Goal: Transaction & Acquisition: Book appointment/travel/reservation

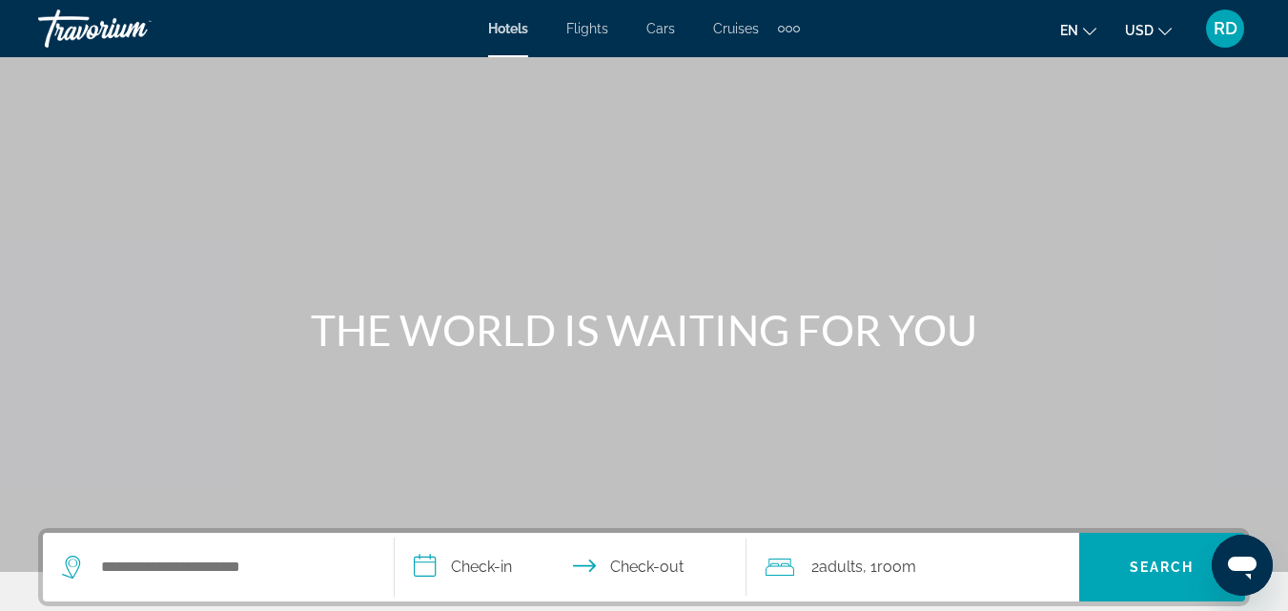
click at [266, 585] on div "Search widget" at bounding box center [218, 567] width 313 height 69
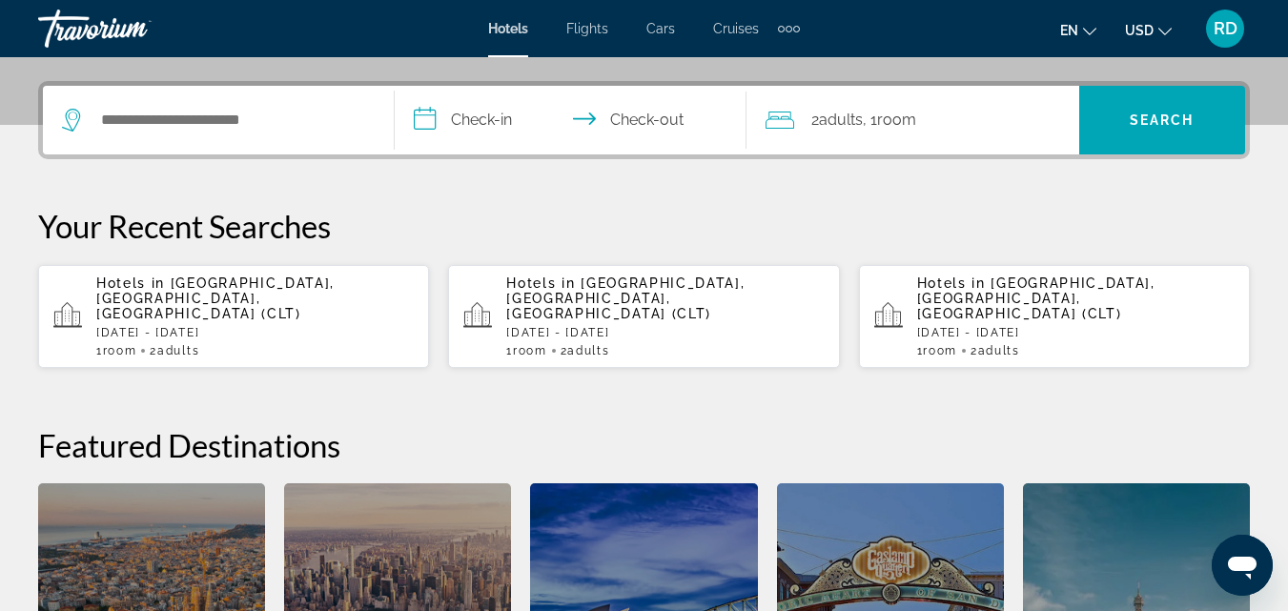
scroll to position [466, 0]
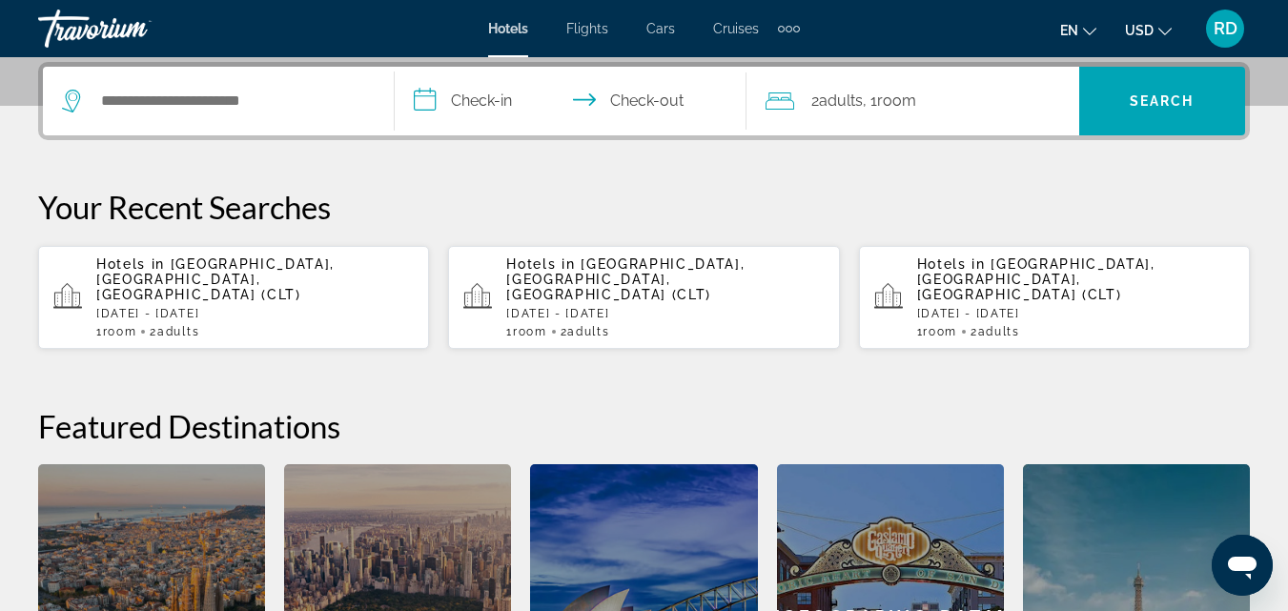
click at [212, 273] on p "Hotels in [GEOGRAPHIC_DATA], [GEOGRAPHIC_DATA], [GEOGRAPHIC_DATA] (CLT)" at bounding box center [254, 279] width 317 height 46
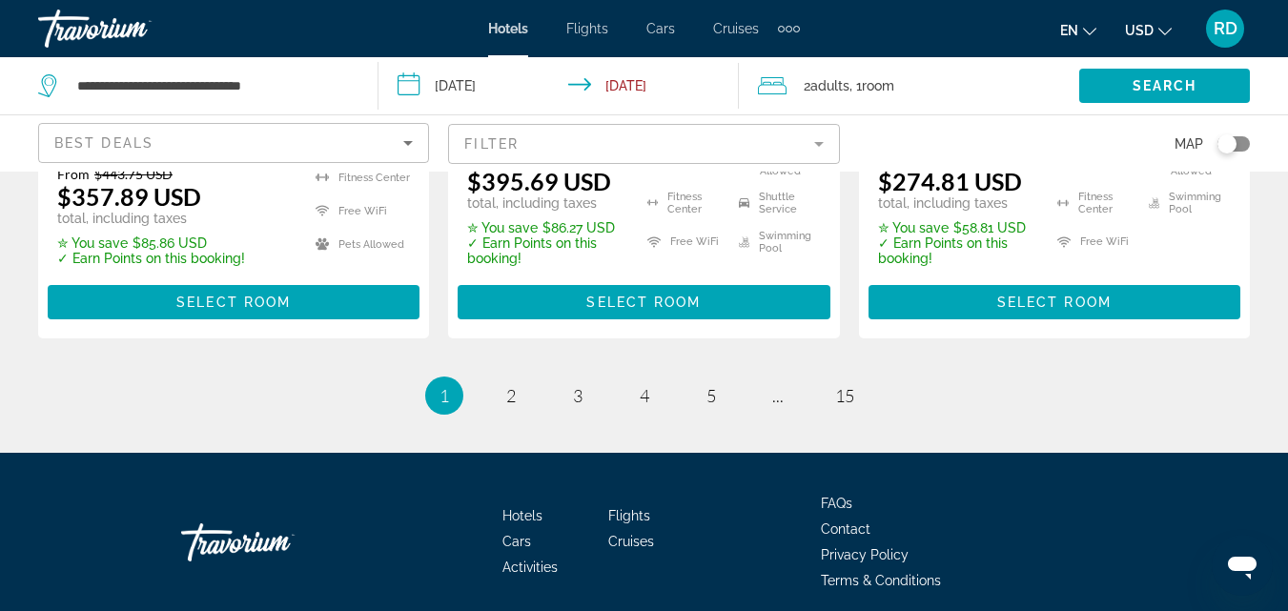
scroll to position [2885, 0]
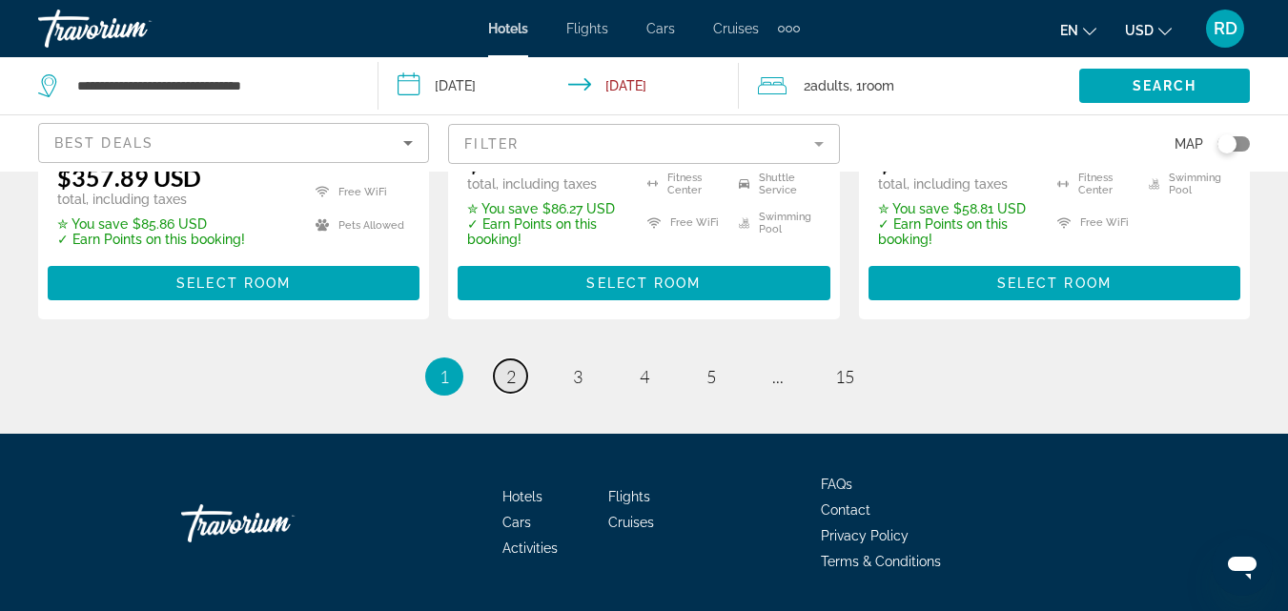
click at [515, 366] on span "2" at bounding box center [511, 376] width 10 height 21
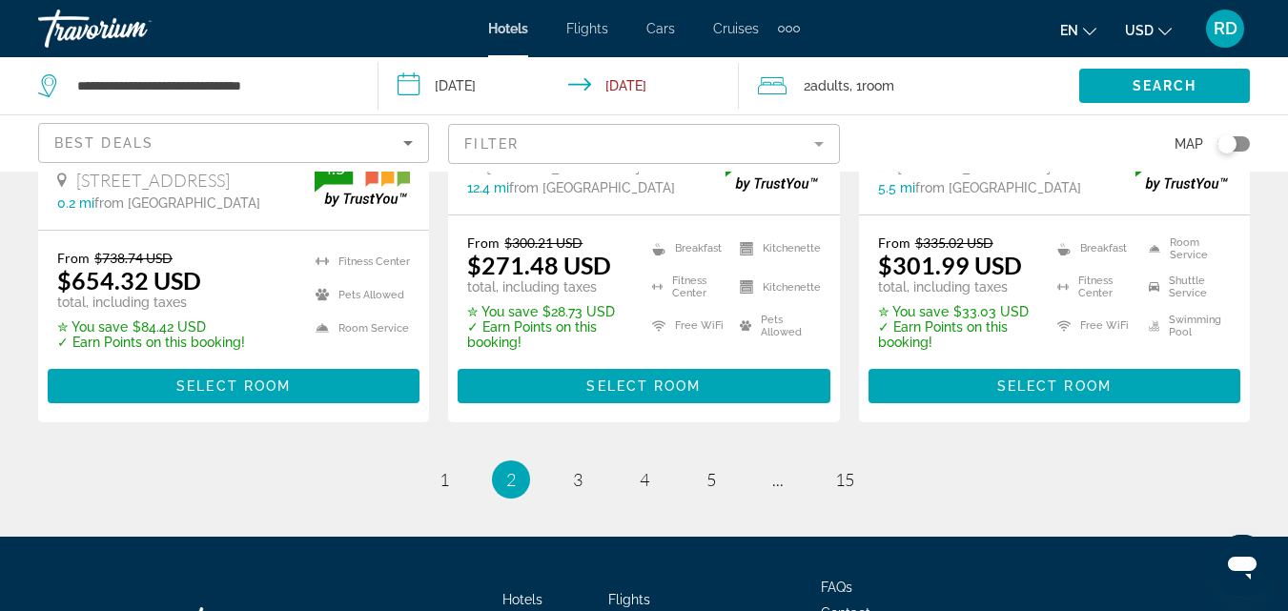
scroll to position [2913, 0]
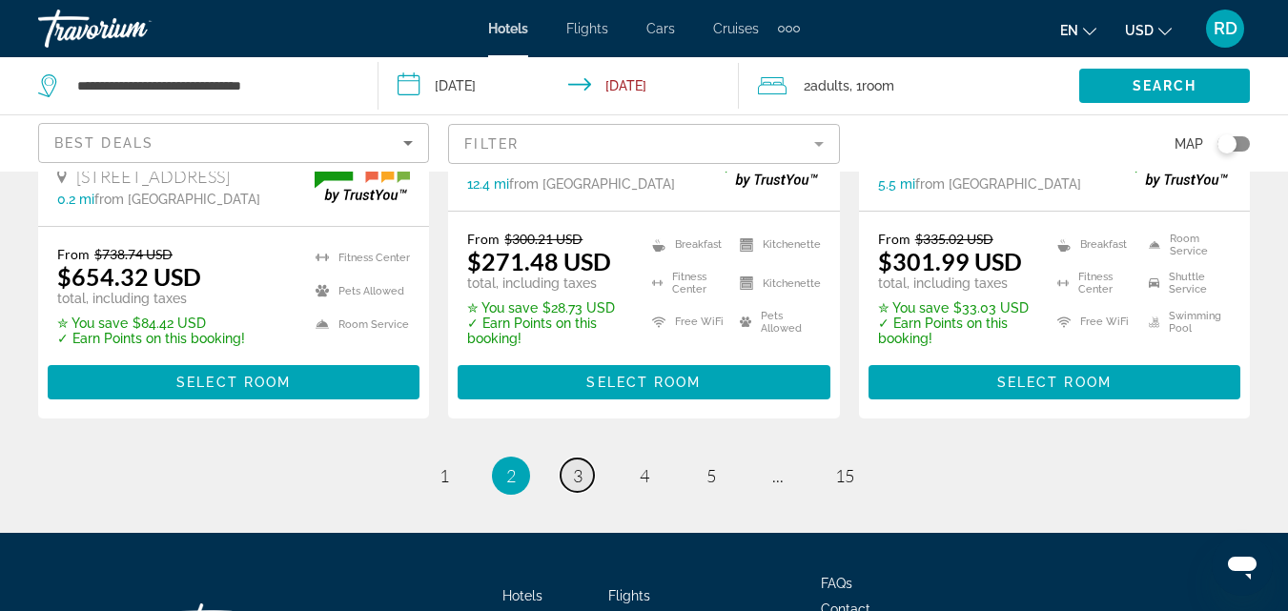
click at [579, 465] on span "3" at bounding box center [578, 475] width 10 height 21
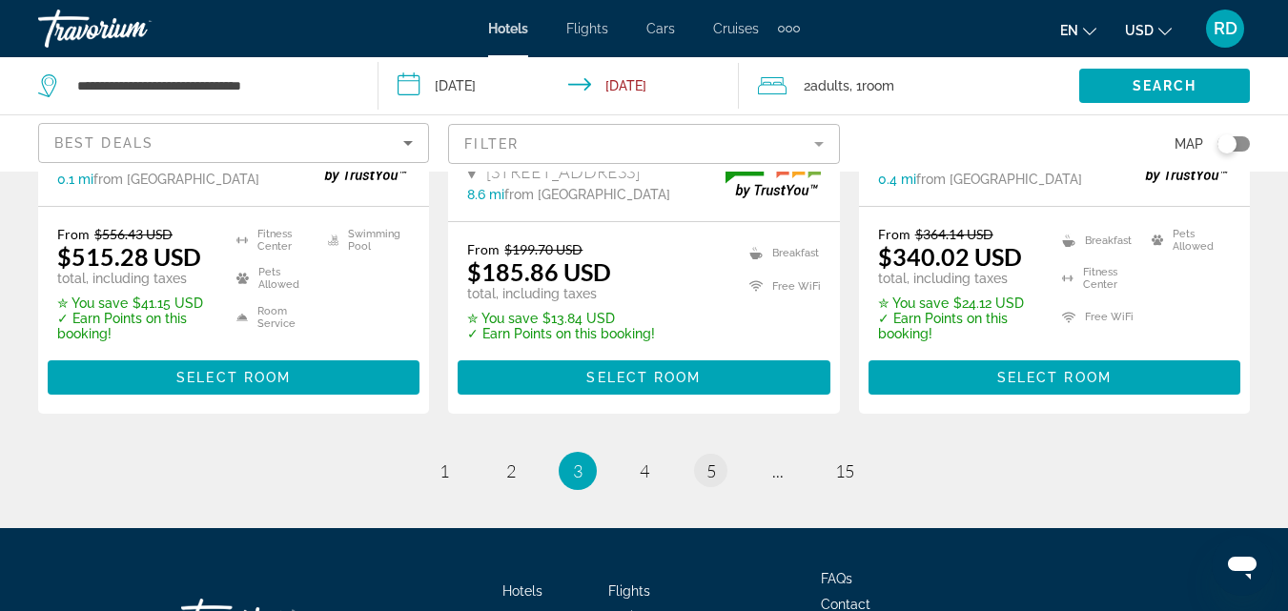
scroll to position [2850, 0]
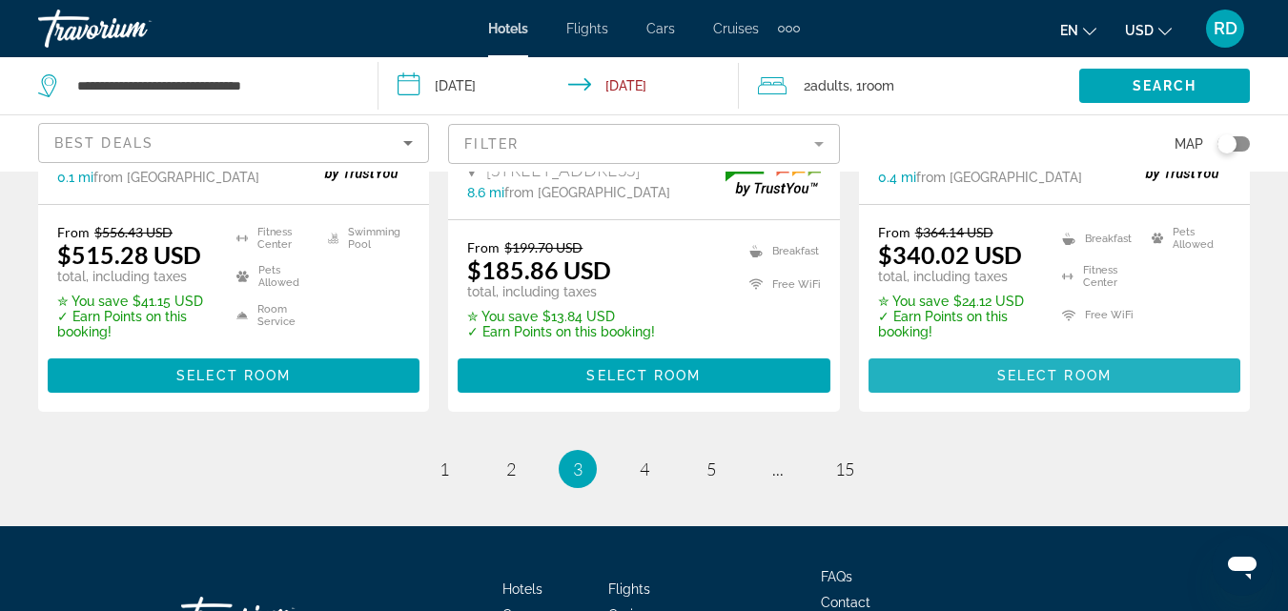
click at [968, 353] on span "Main content" at bounding box center [1055, 376] width 372 height 46
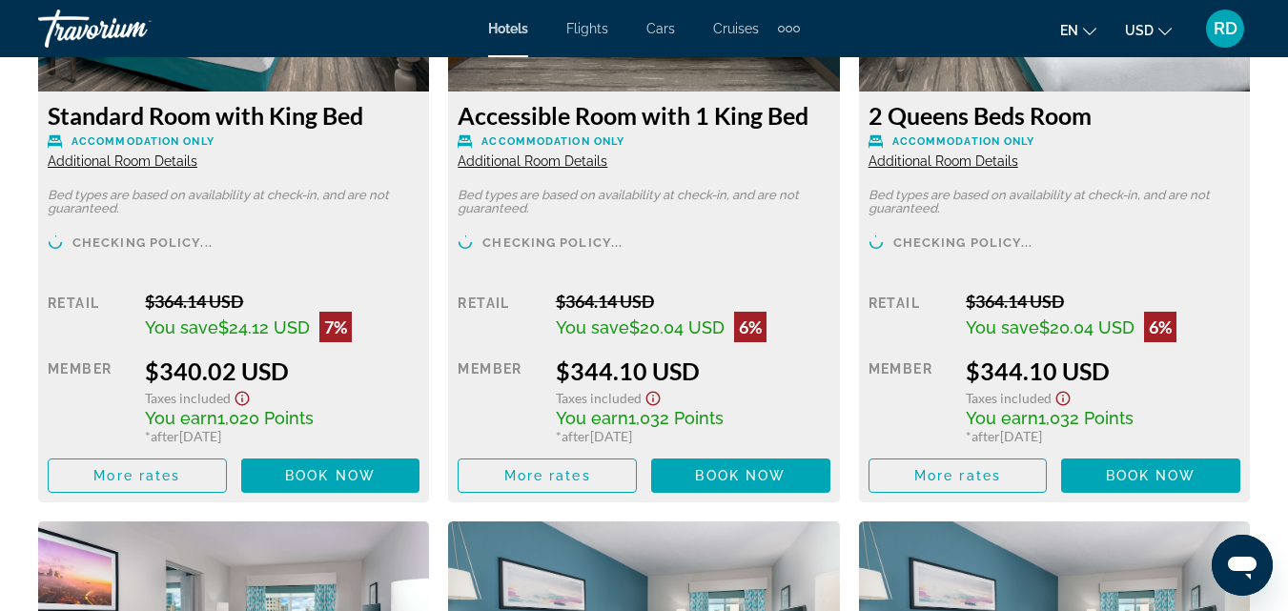
scroll to position [3179, 0]
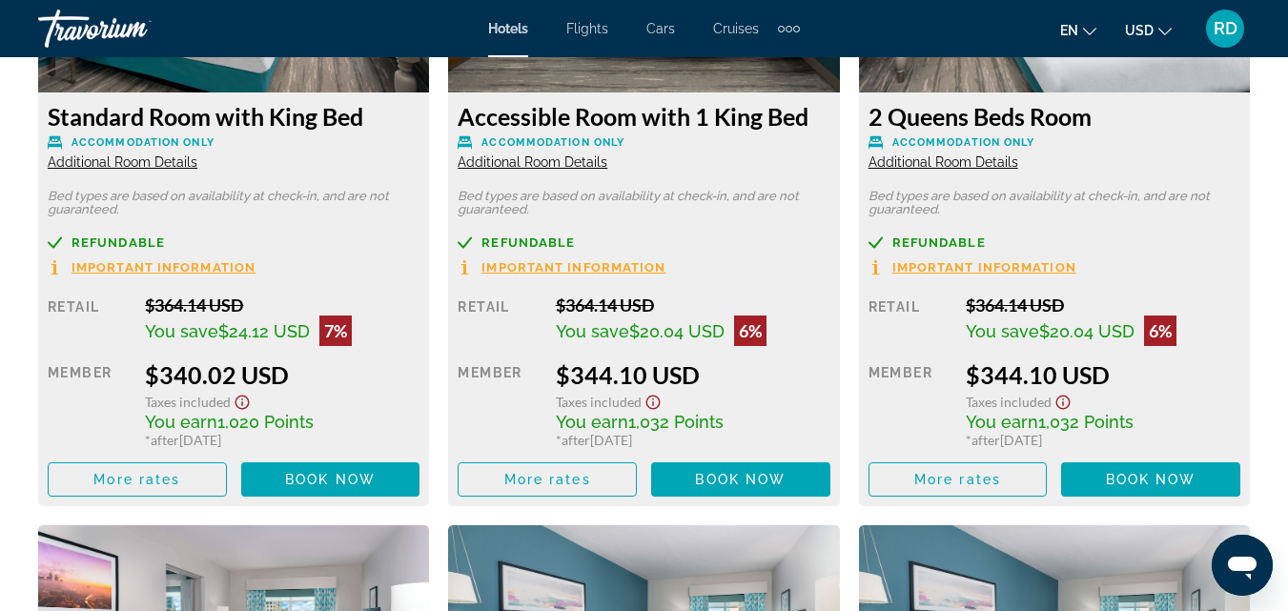
click at [125, 265] on span "Important Information" at bounding box center [164, 267] width 184 height 12
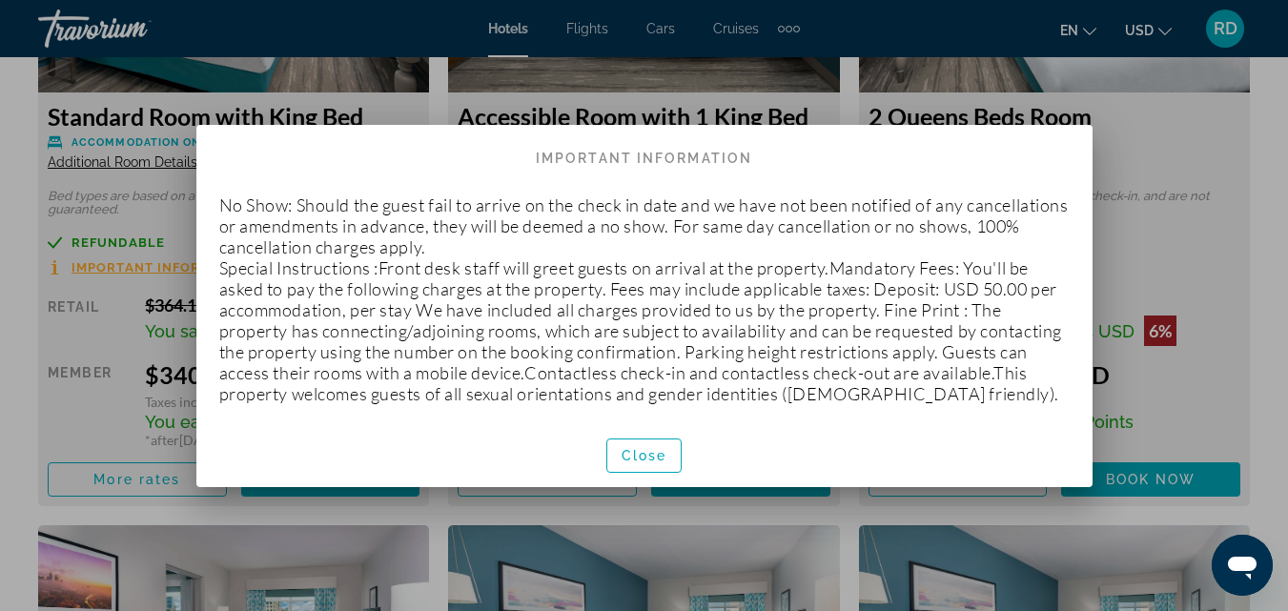
scroll to position [0, 0]
click at [653, 463] on span "button" at bounding box center [644, 456] width 74 height 46
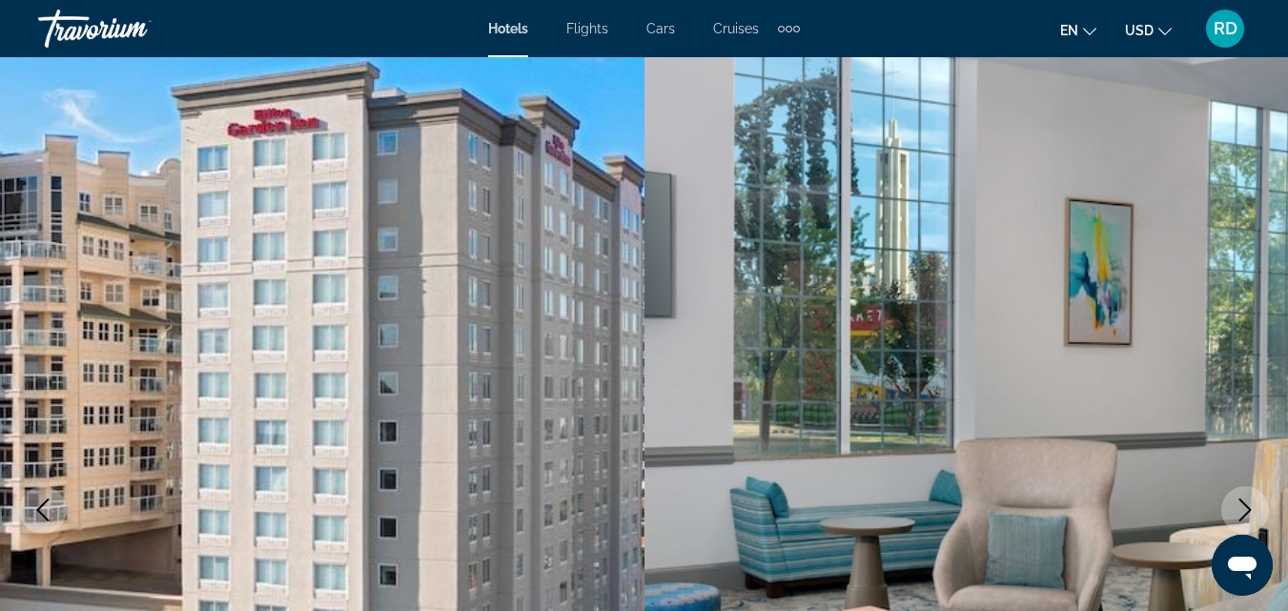
scroll to position [3179, 0]
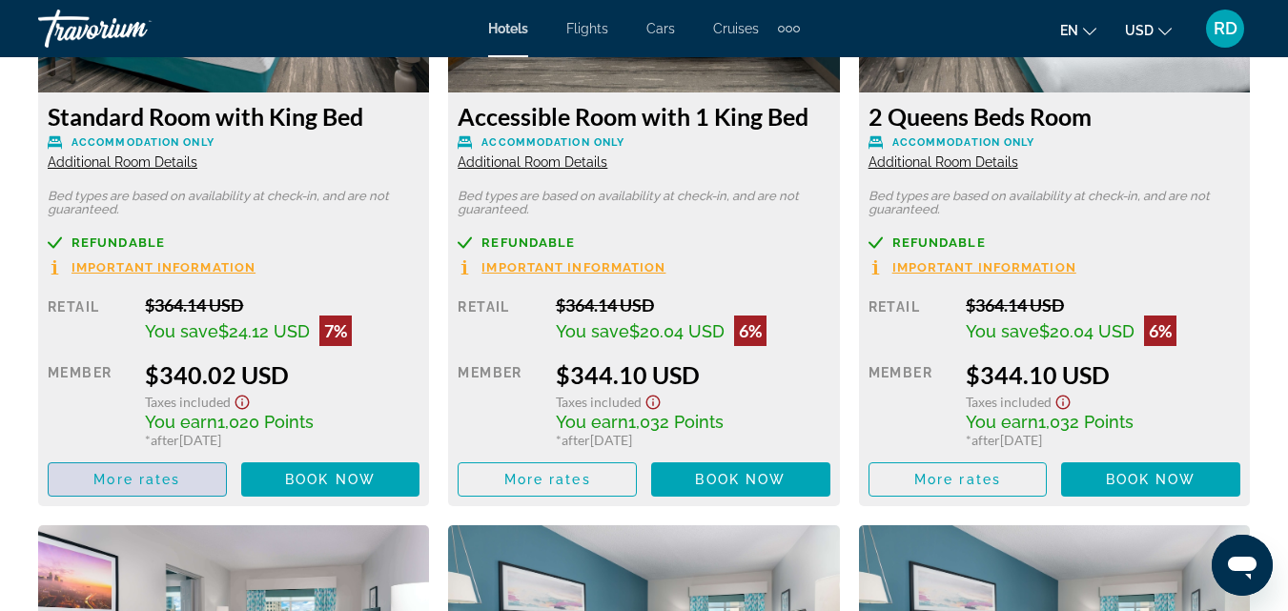
click at [182, 476] on span "Main content" at bounding box center [137, 480] width 177 height 46
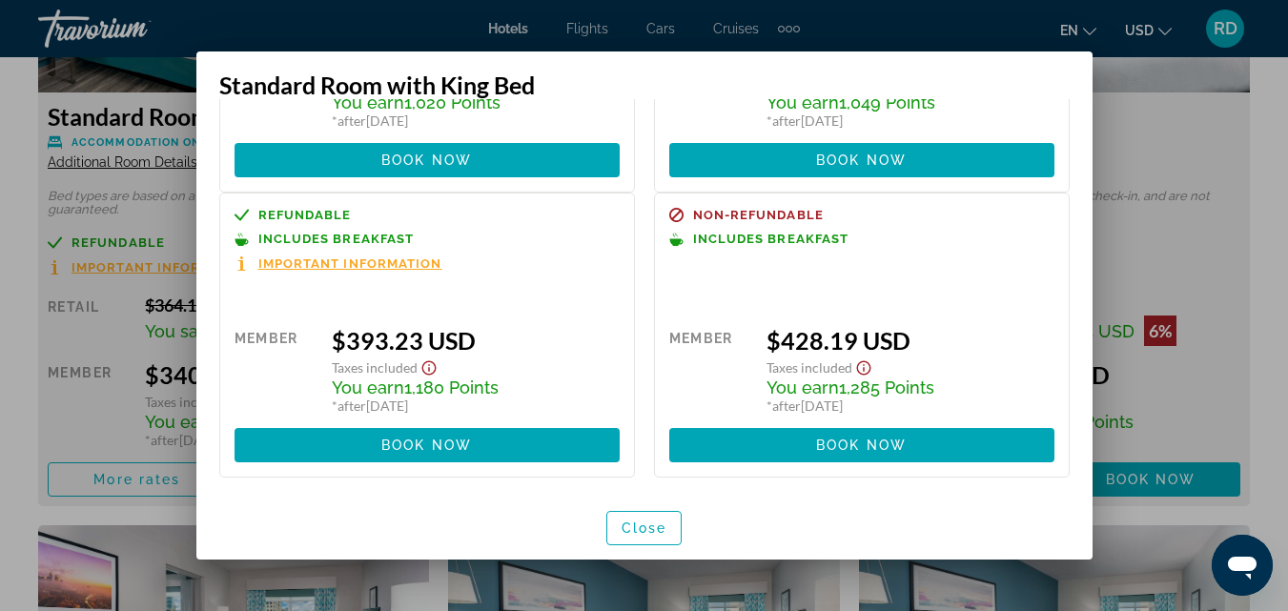
scroll to position [258, 0]
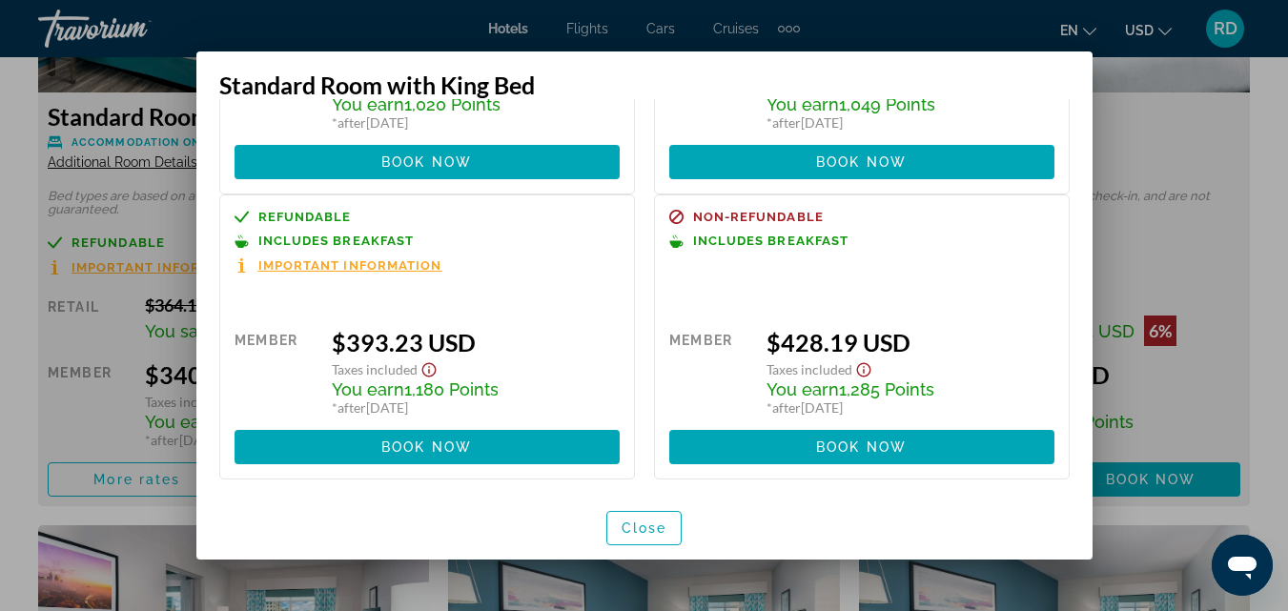
click at [1216, 147] on div at bounding box center [644, 305] width 1288 height 611
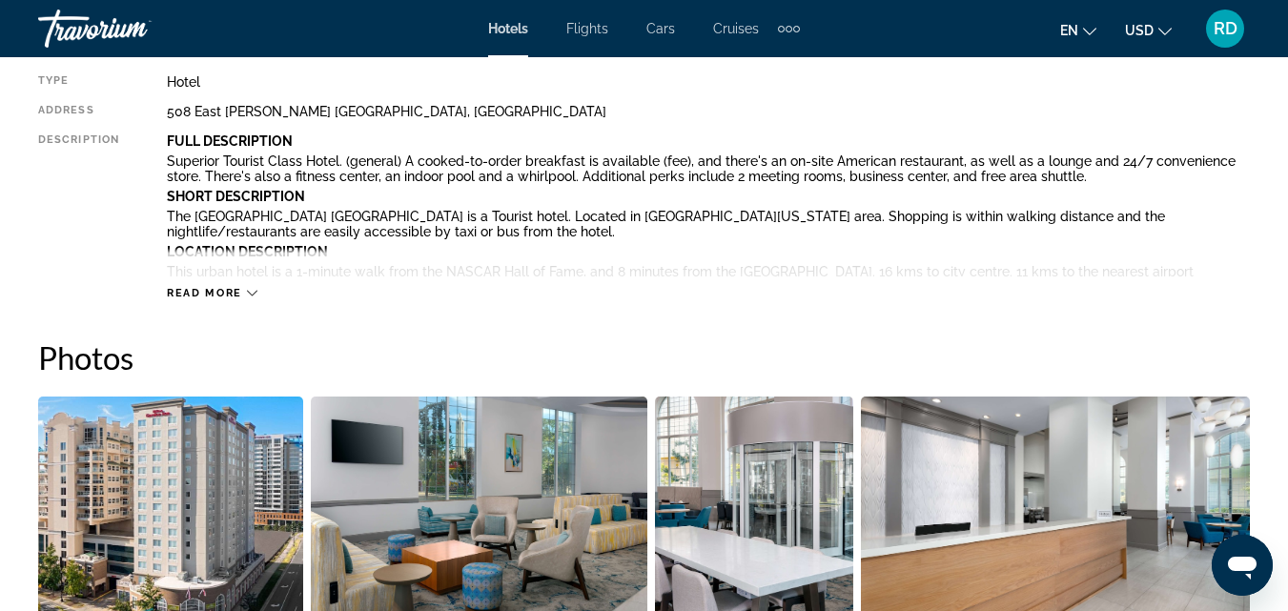
scroll to position [1039, 0]
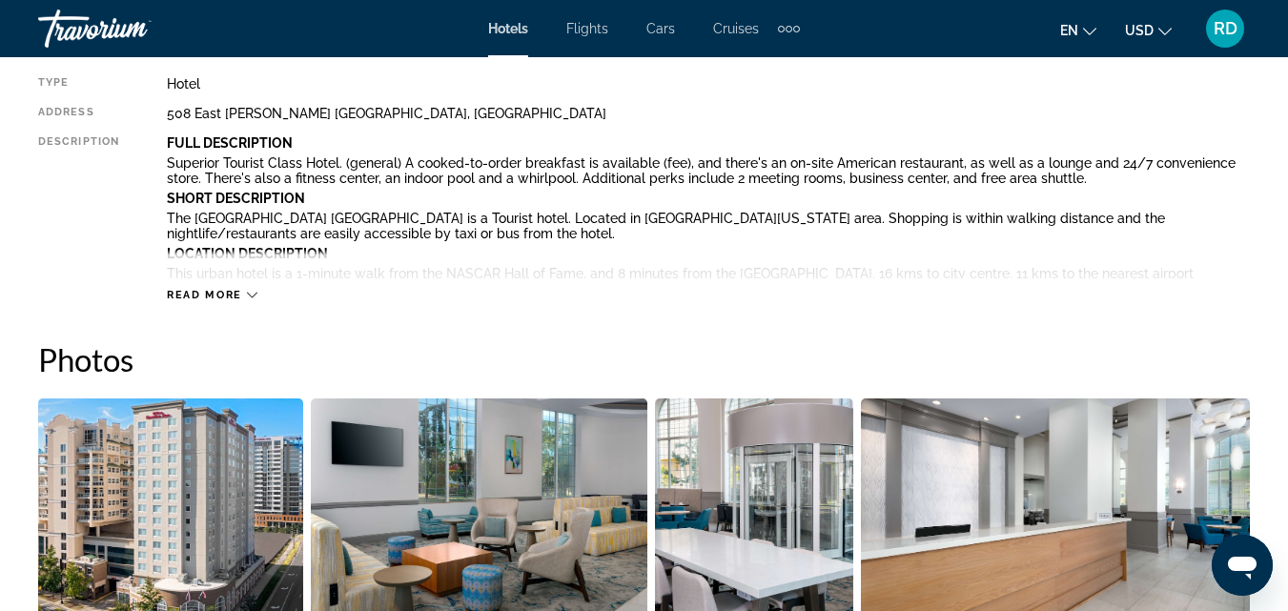
click at [197, 295] on span "Read more" at bounding box center [204, 295] width 75 height 12
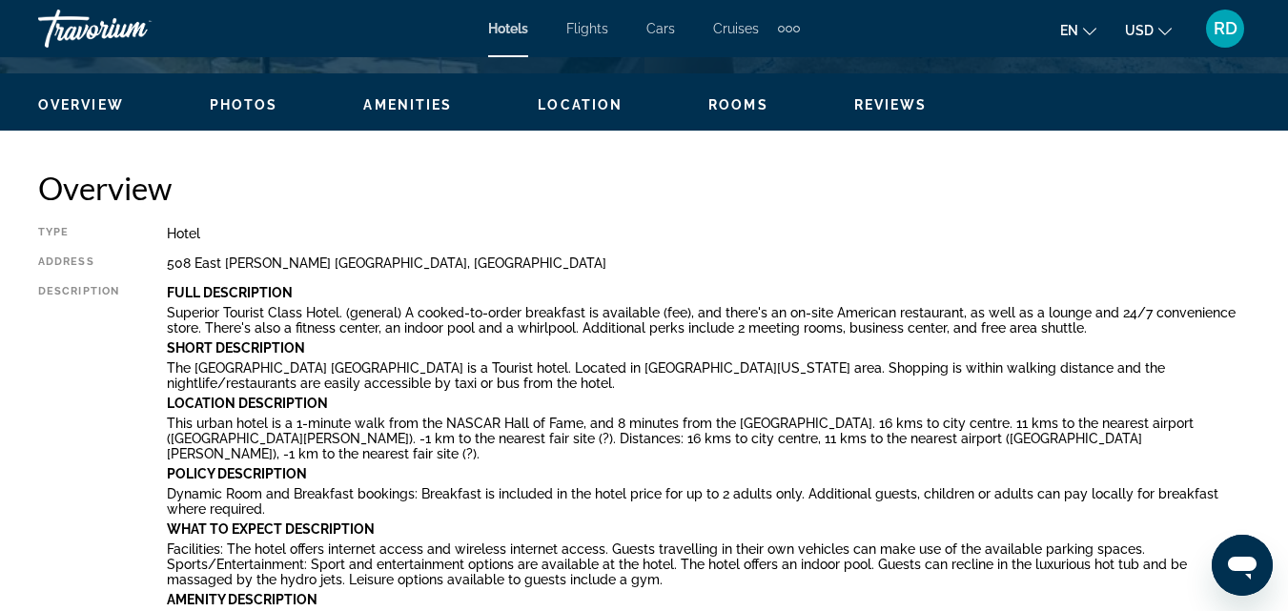
scroll to position [887, 0]
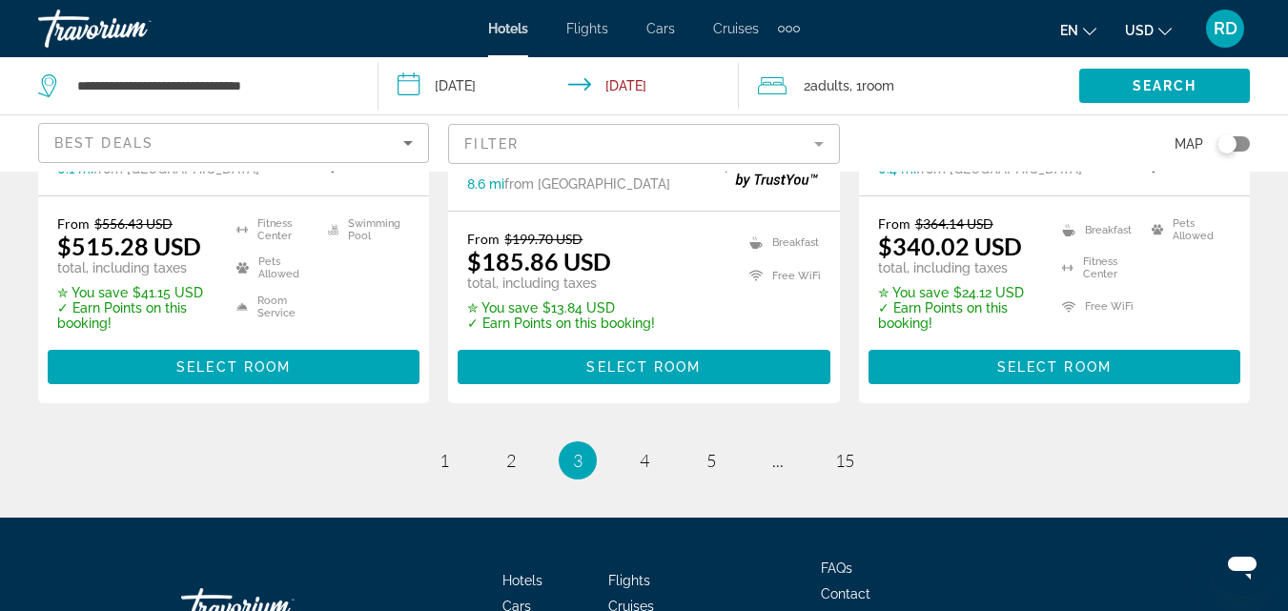
scroll to position [2861, 0]
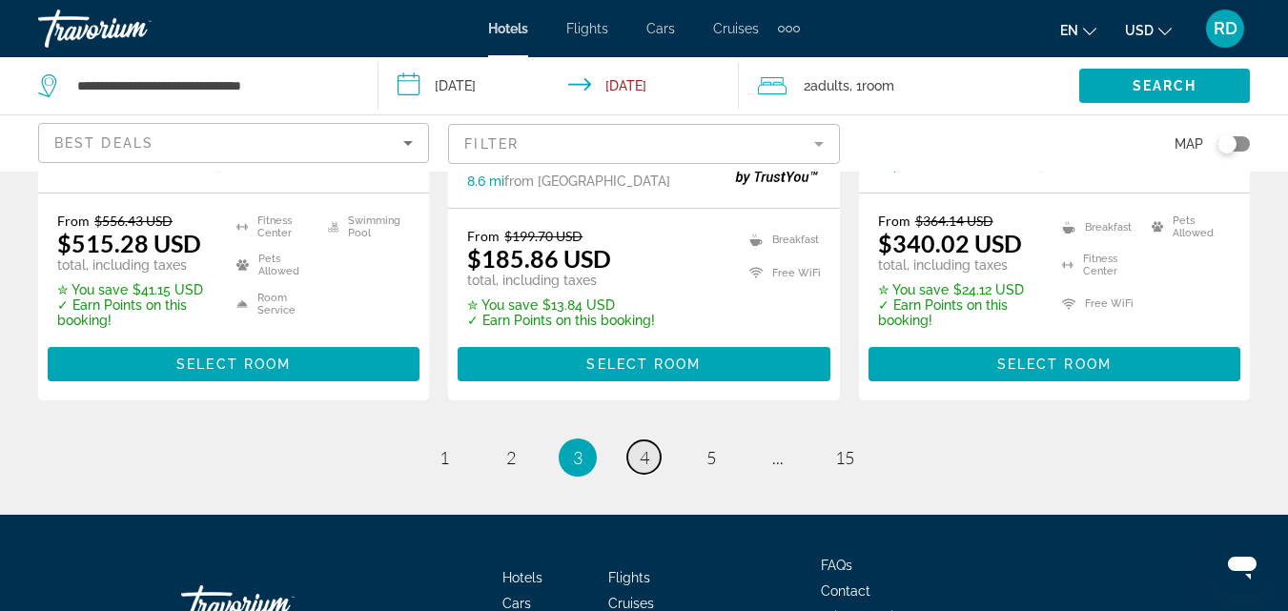
click at [634, 440] on link "page 4" at bounding box center [643, 456] width 33 height 33
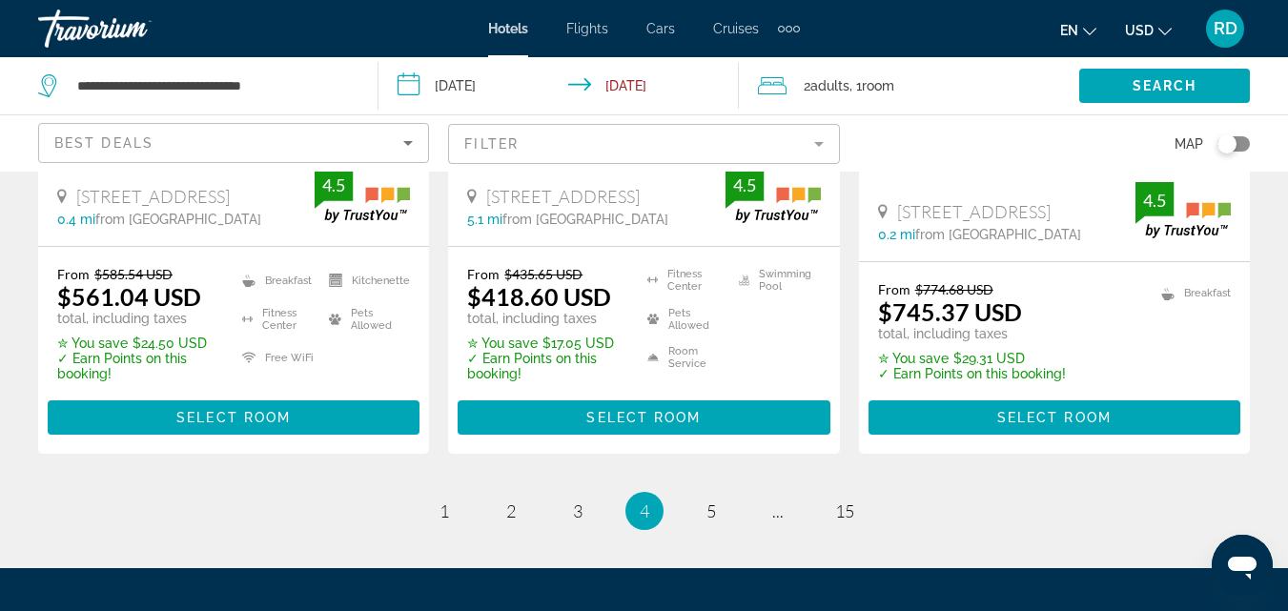
scroll to position [2913, 0]
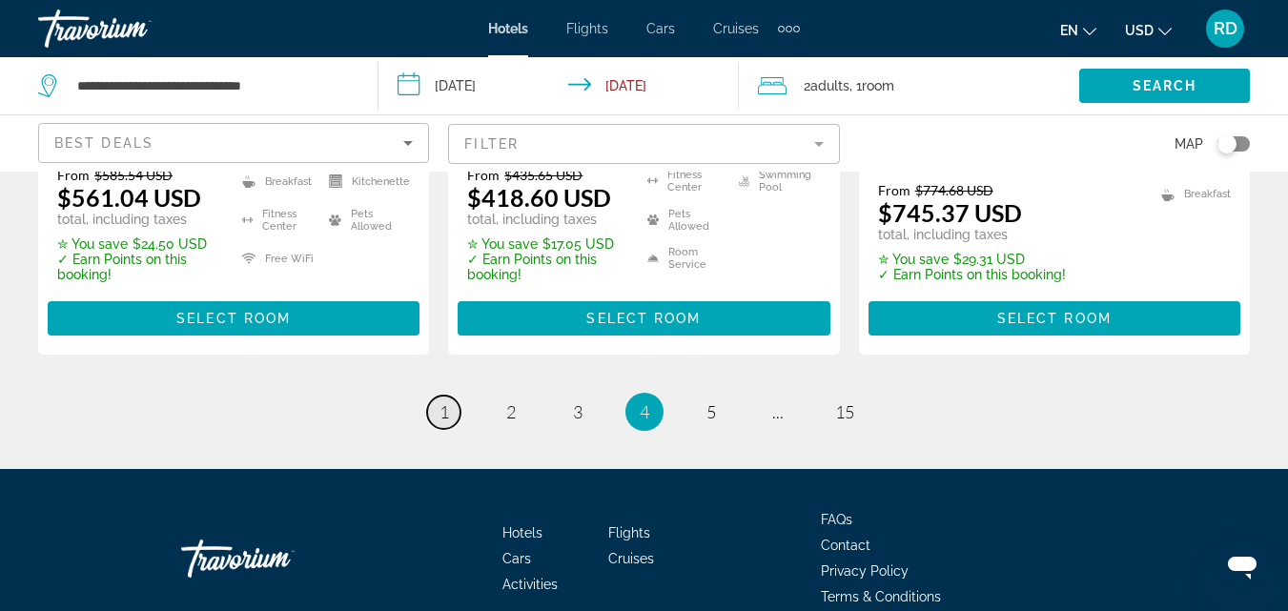
click at [448, 401] on span "1" at bounding box center [445, 411] width 10 height 21
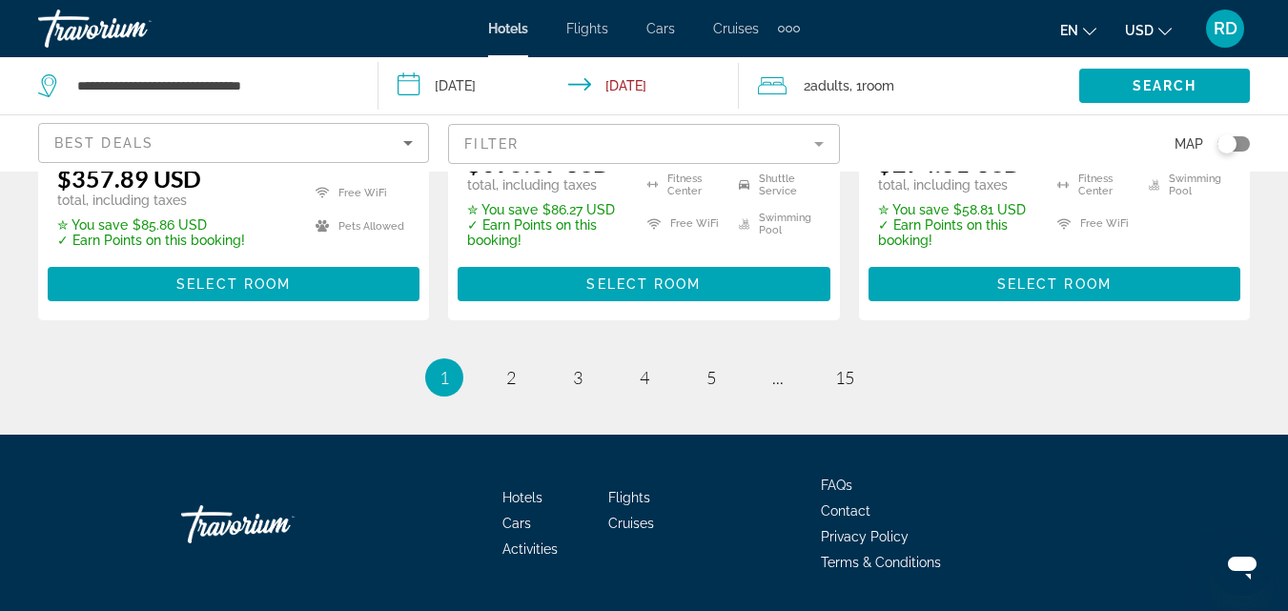
scroll to position [2885, 0]
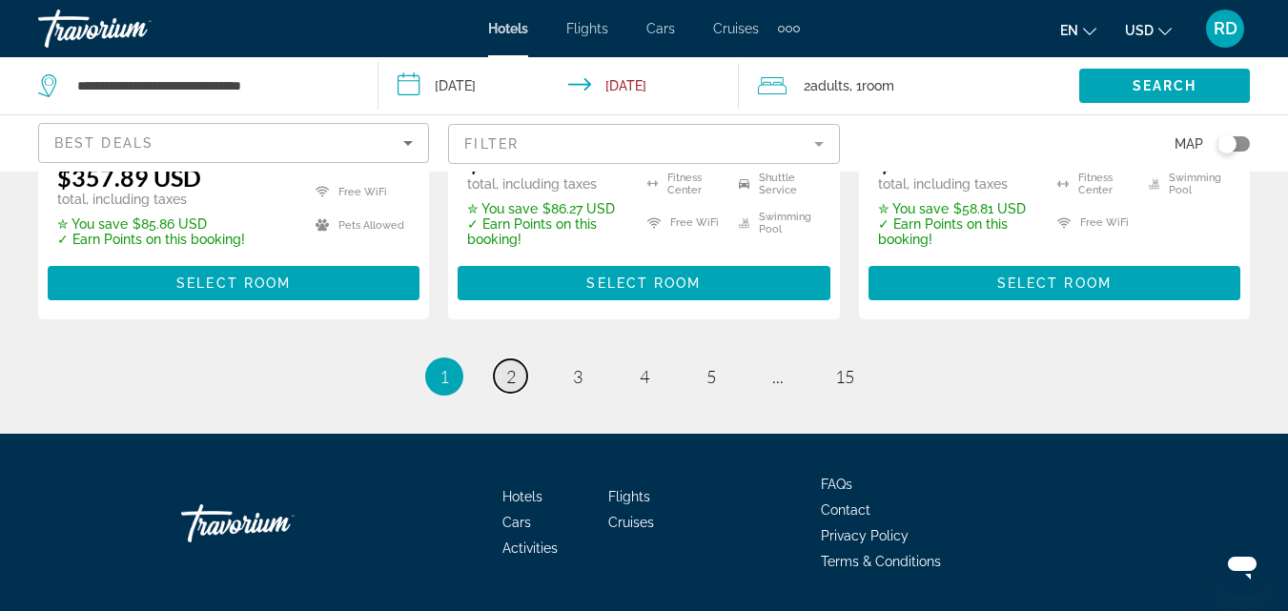
click at [510, 366] on span "2" at bounding box center [511, 376] width 10 height 21
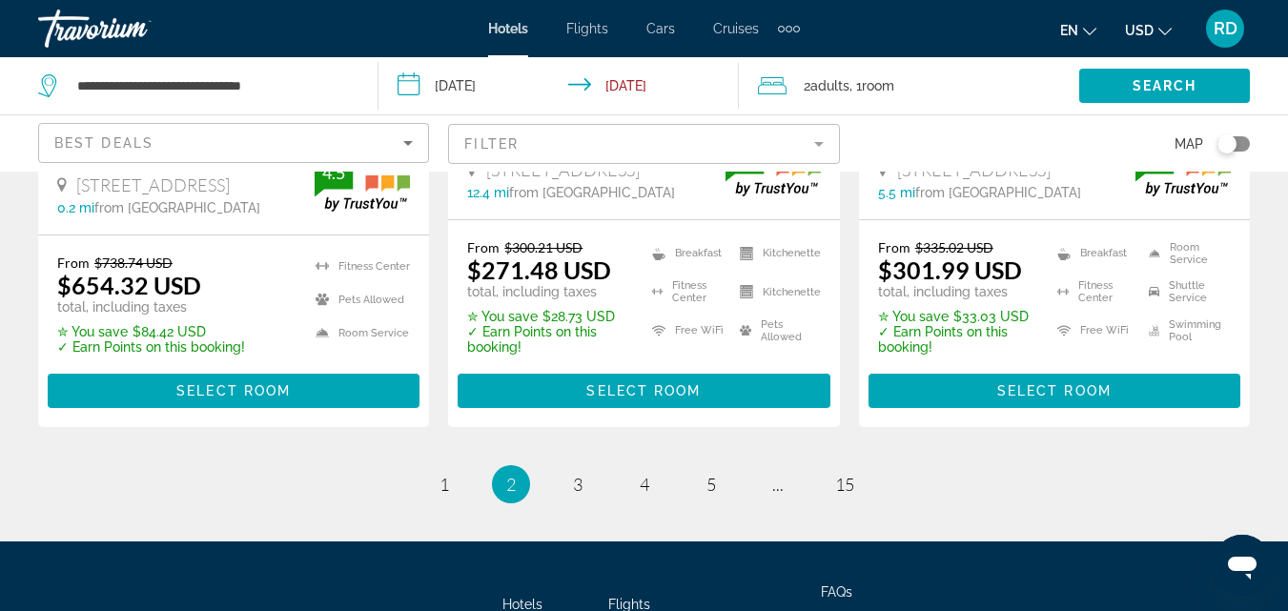
scroll to position [2929, 0]
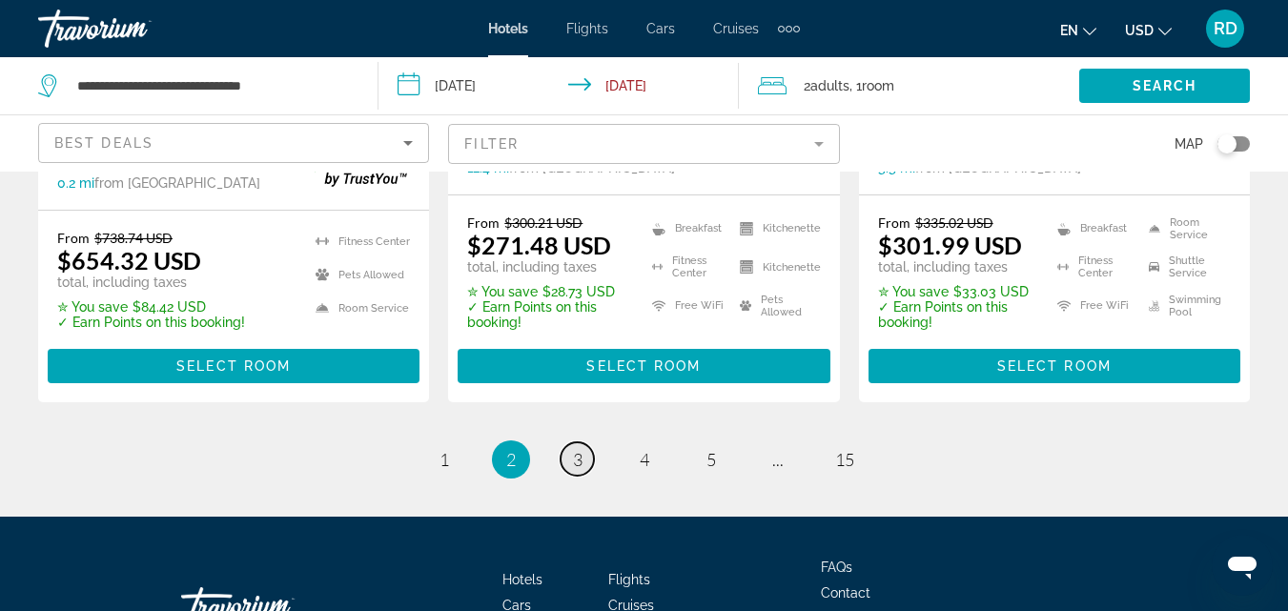
click at [575, 449] on span "3" at bounding box center [578, 459] width 10 height 21
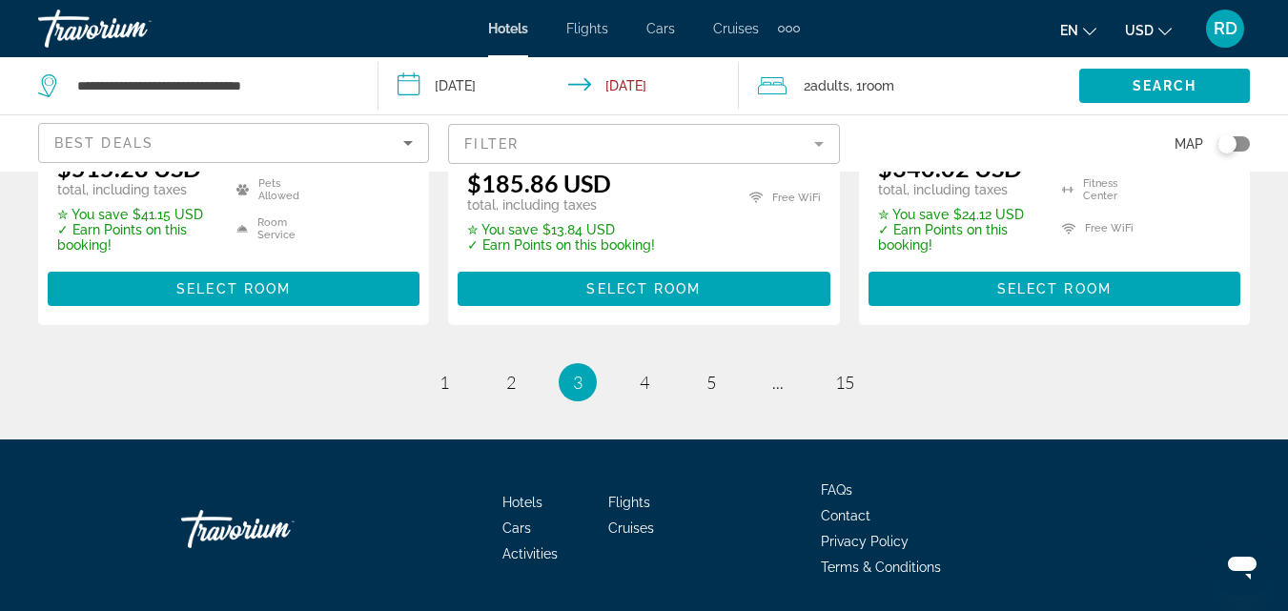
scroll to position [2937, 0]
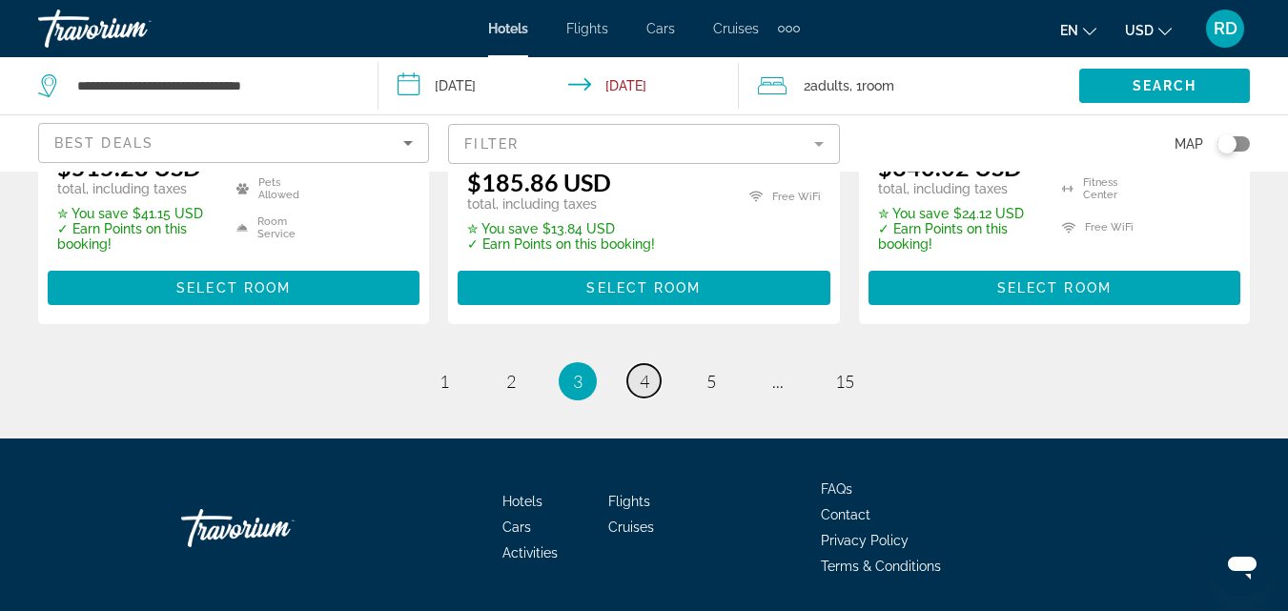
click at [641, 371] on span "4" at bounding box center [645, 381] width 10 height 21
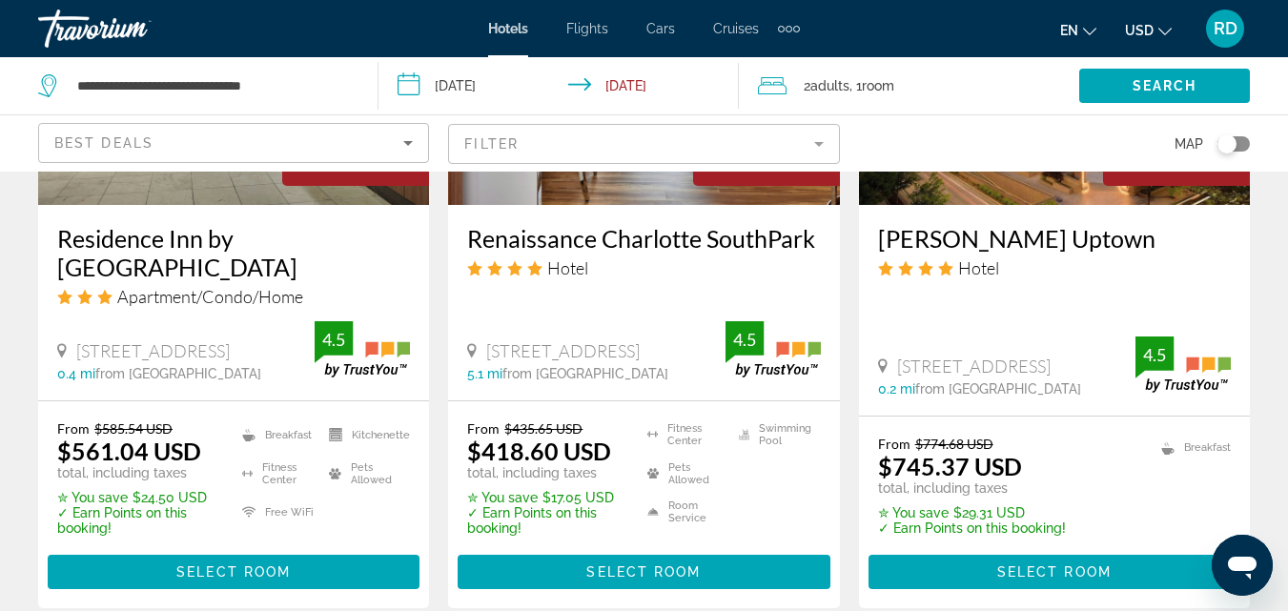
scroll to position [2656, 0]
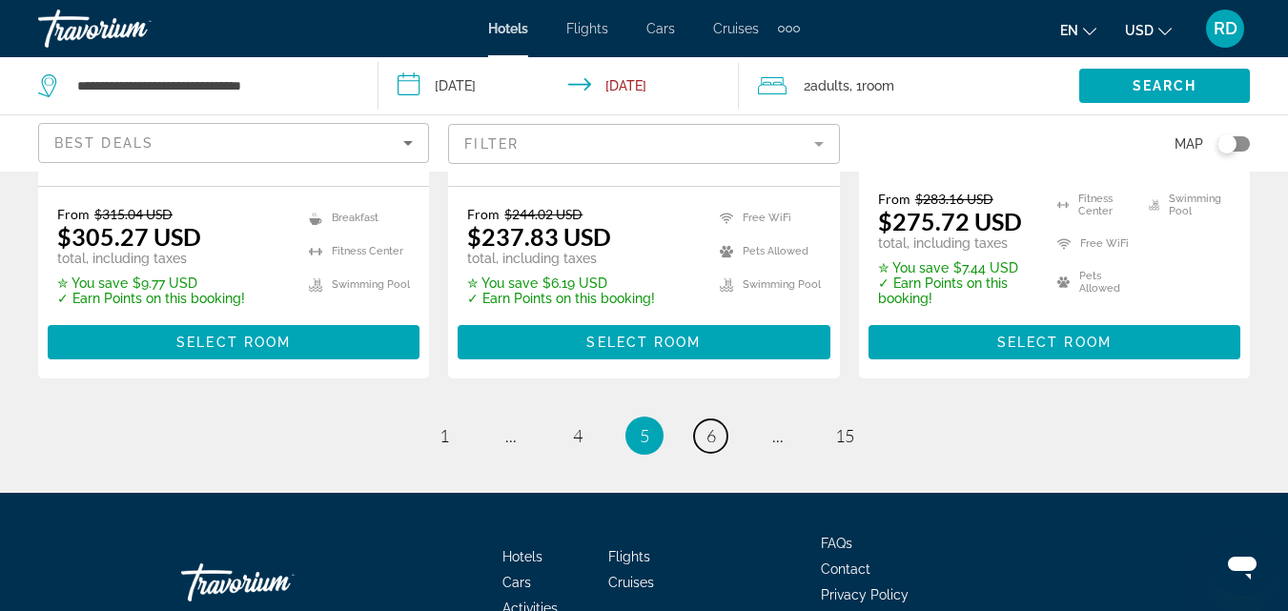
scroll to position [2861, 0]
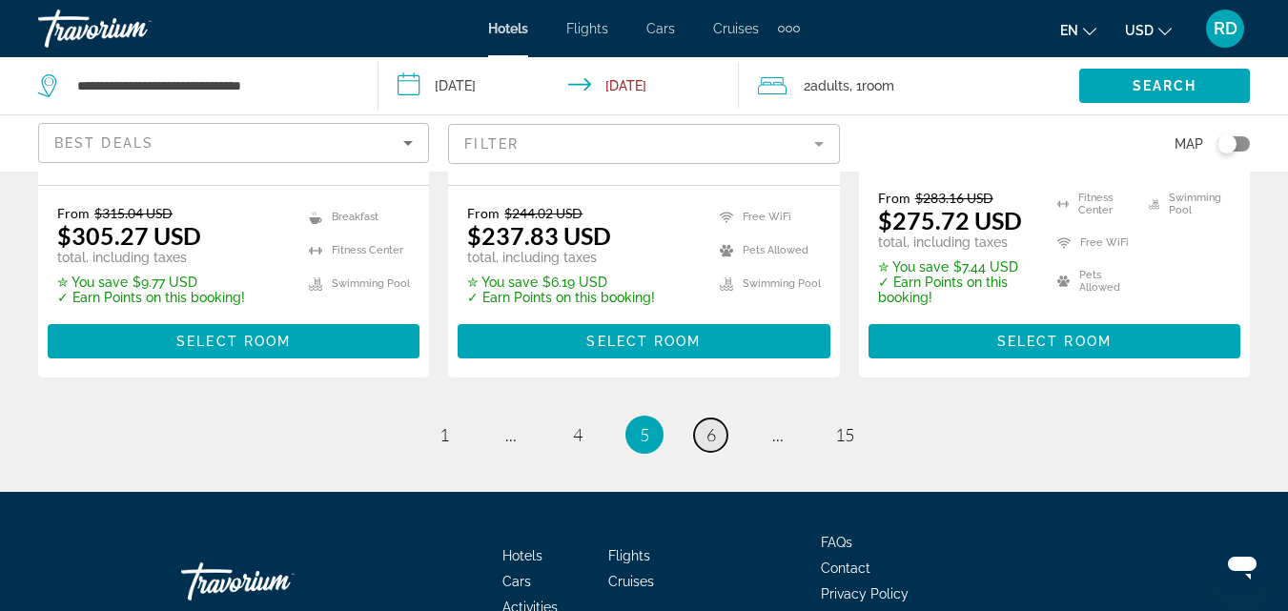
click at [704, 419] on link "page 6" at bounding box center [710, 435] width 33 height 33
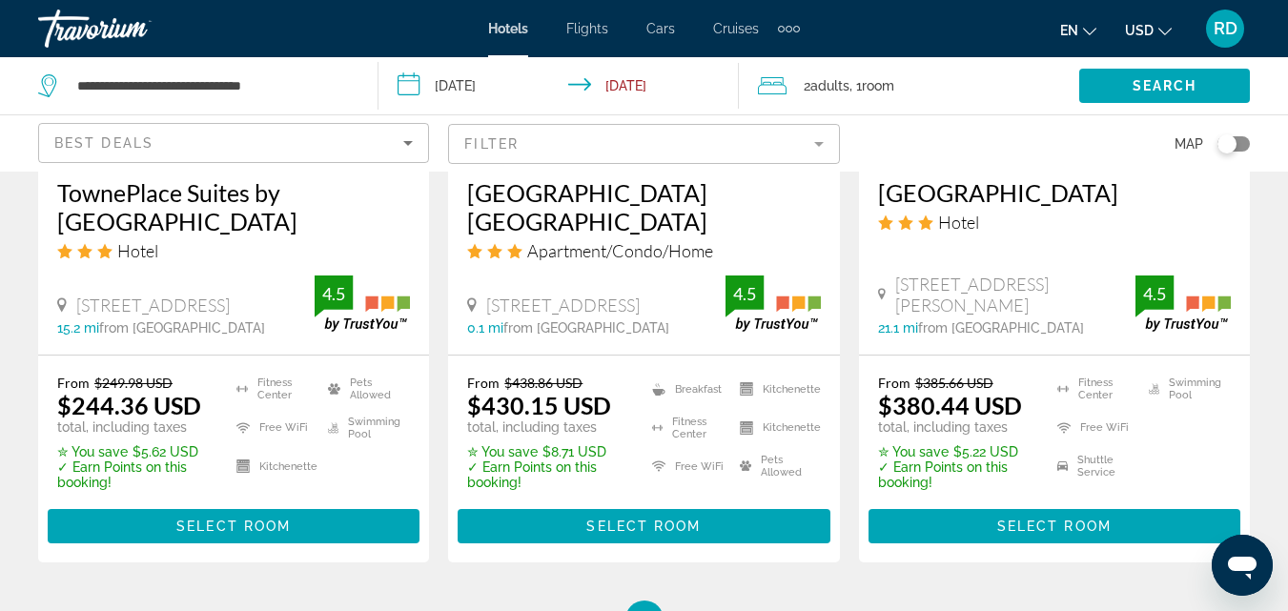
scroll to position [2681, 0]
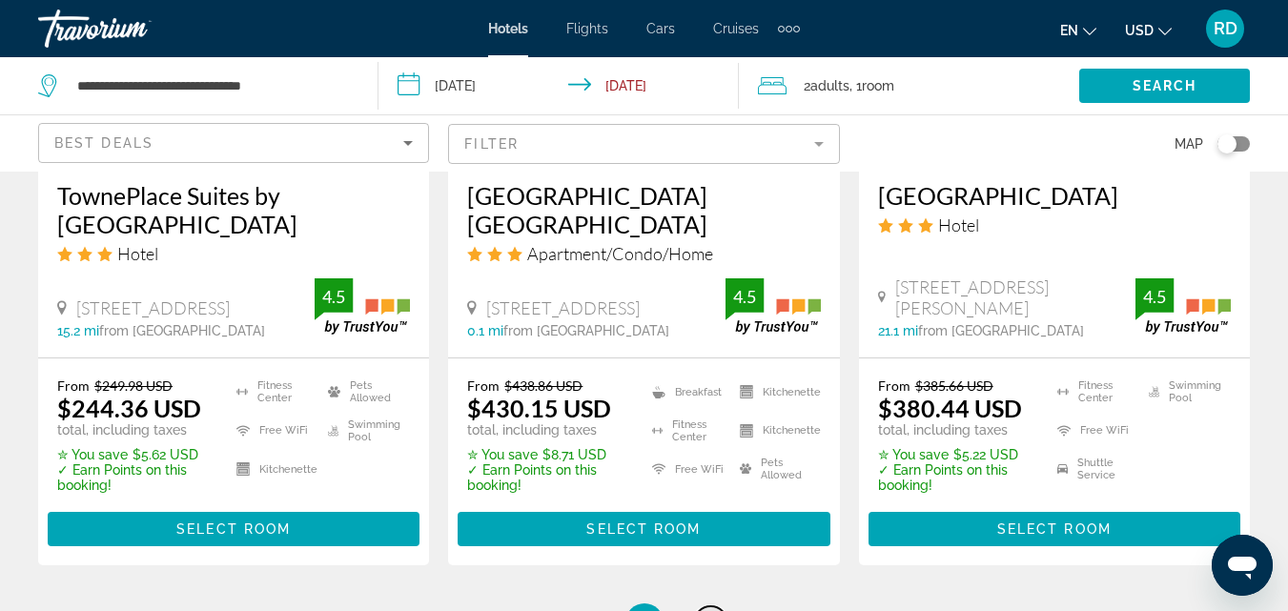
click at [711, 606] on link "page 7" at bounding box center [710, 622] width 33 height 33
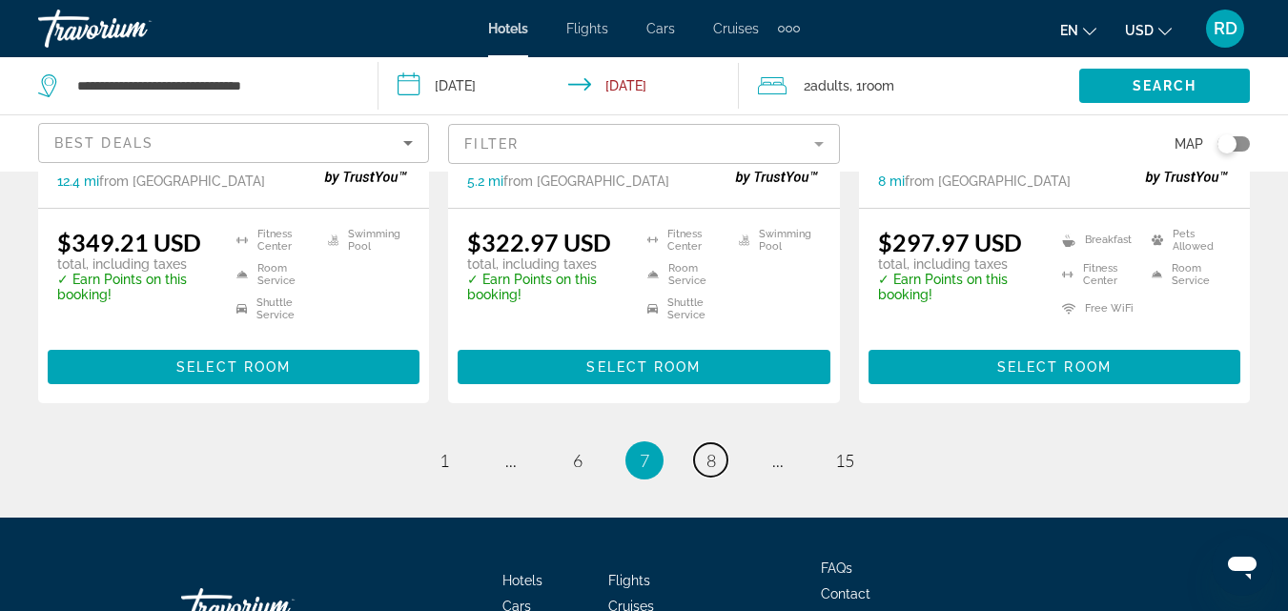
scroll to position [2882, 0]
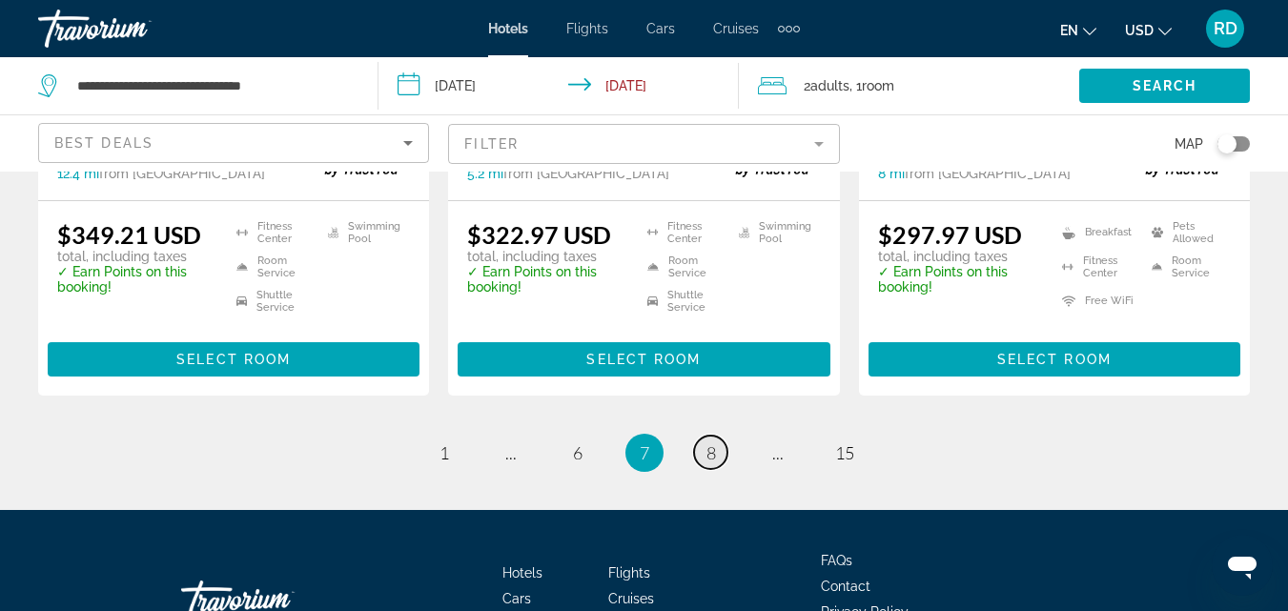
click at [708, 442] on span "8" at bounding box center [711, 452] width 10 height 21
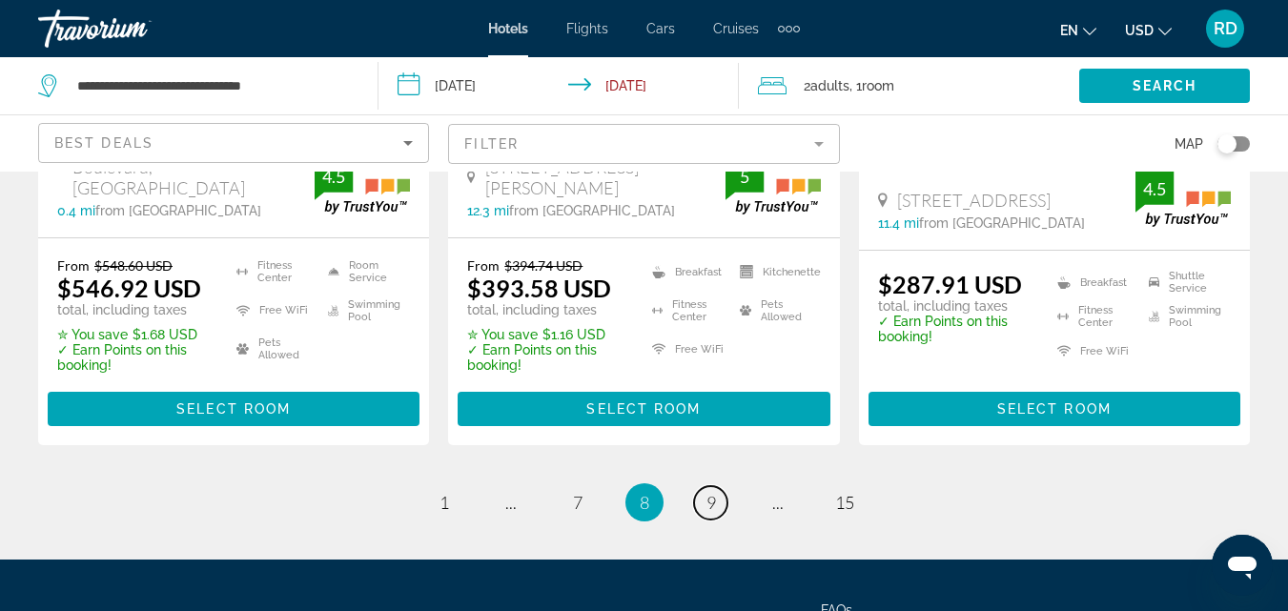
scroll to position [2888, 0]
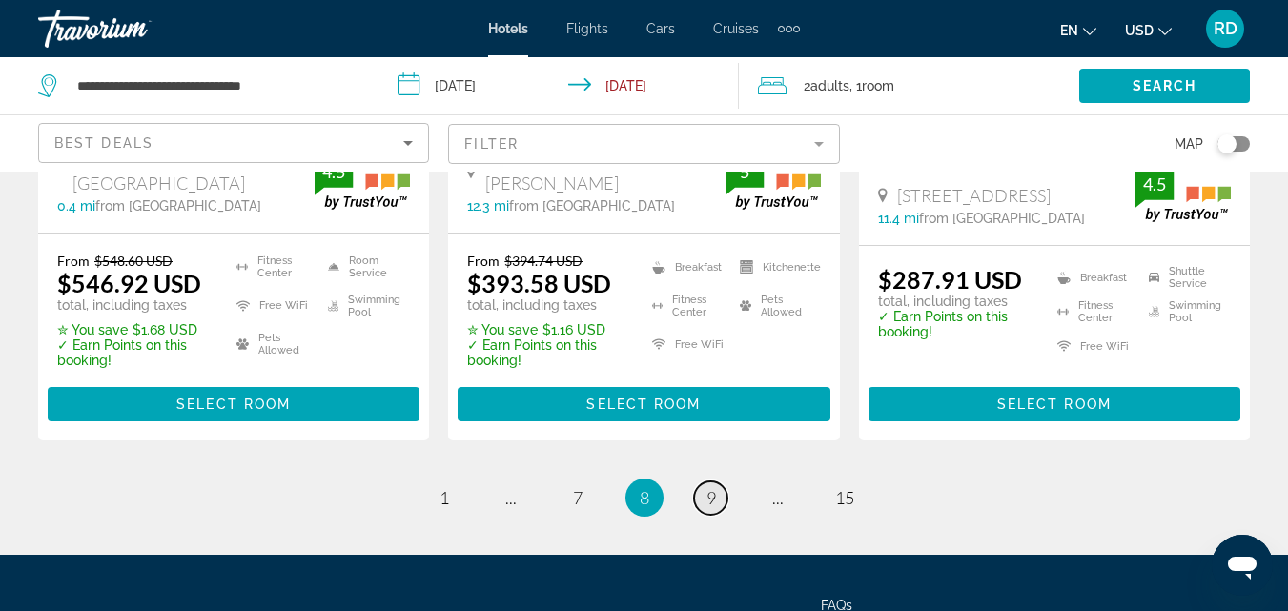
click at [712, 487] on span "9" at bounding box center [711, 497] width 10 height 21
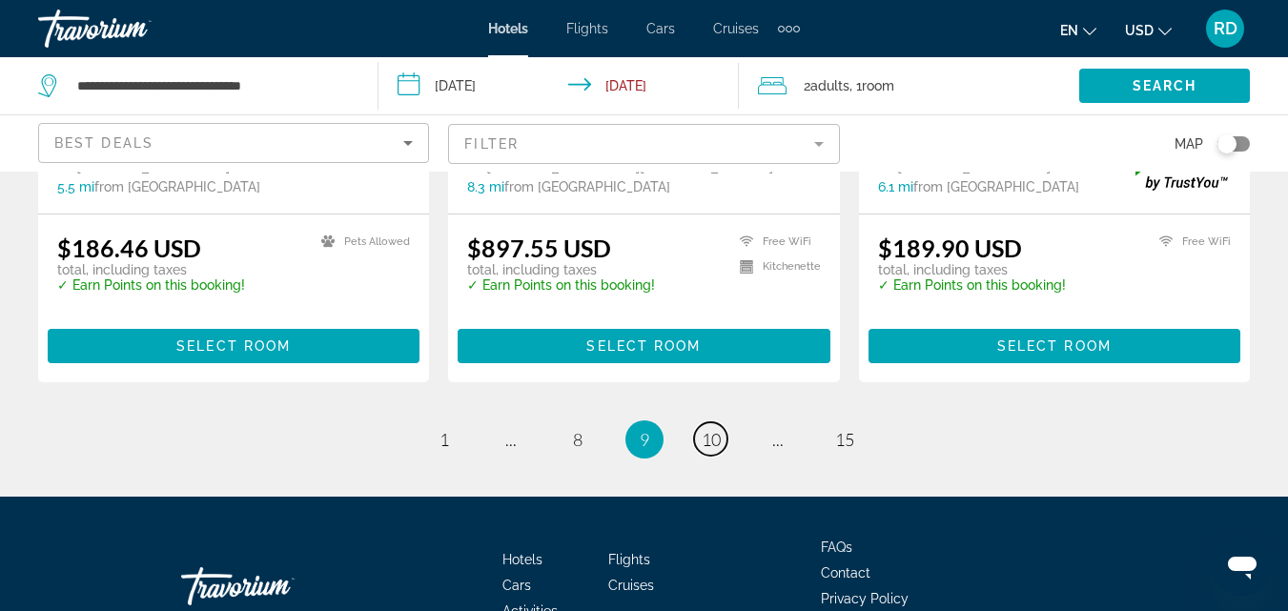
scroll to position [2865, 0]
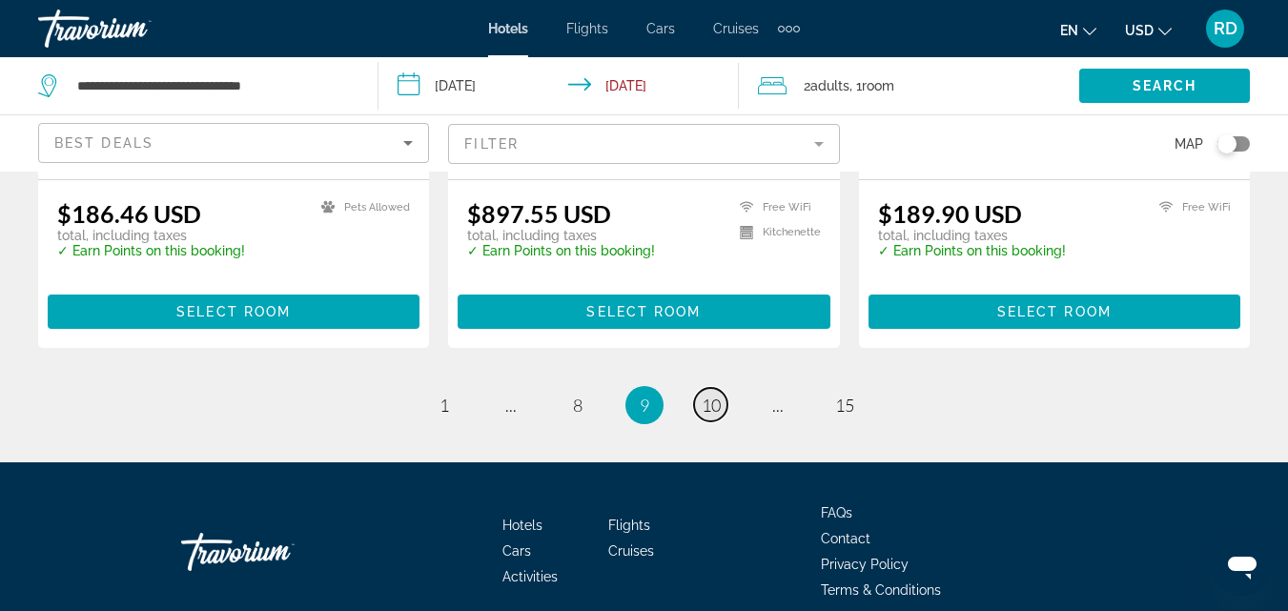
click at [713, 395] on span "10" at bounding box center [711, 405] width 19 height 21
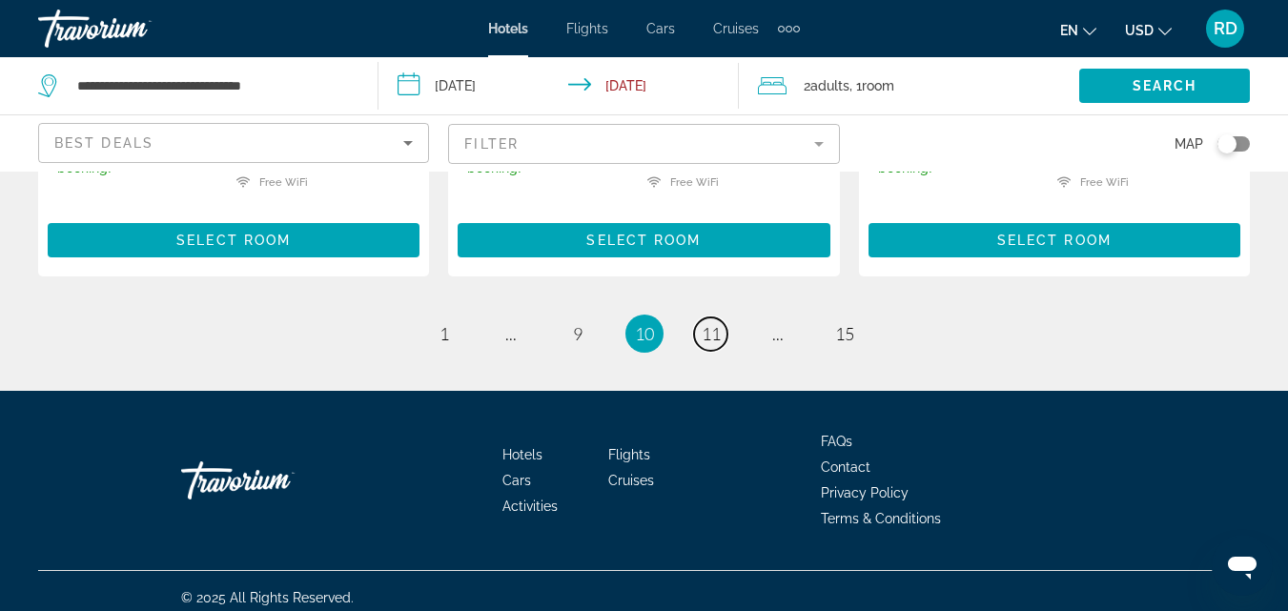
scroll to position [2876, 0]
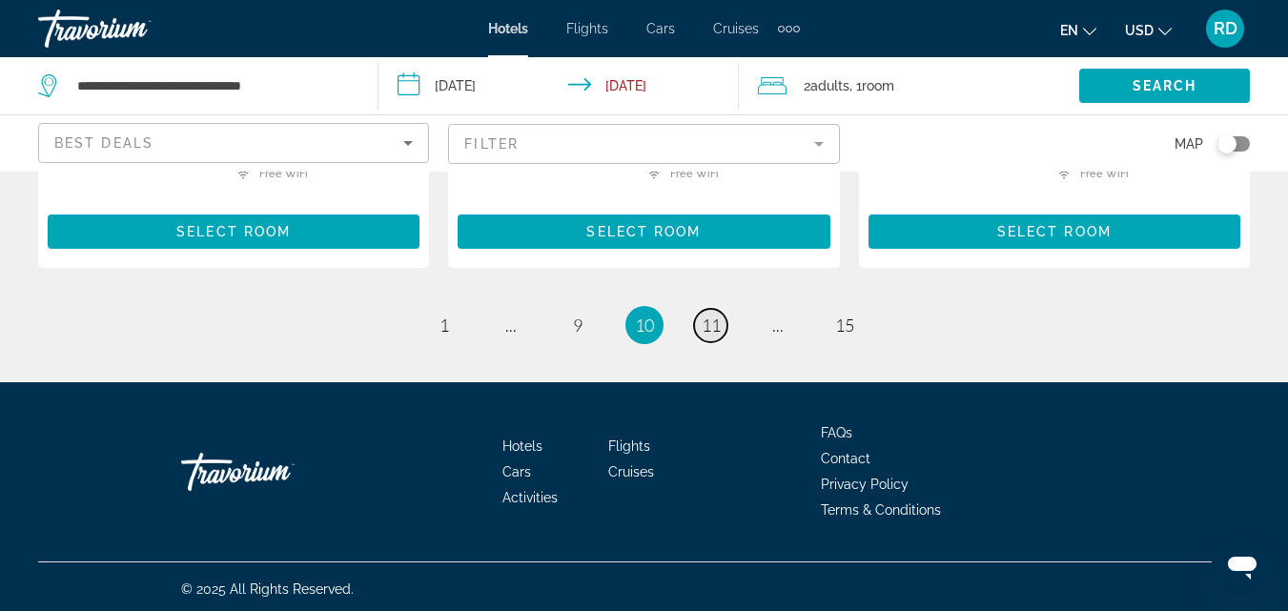
click at [720, 321] on span "11" at bounding box center [711, 325] width 19 height 21
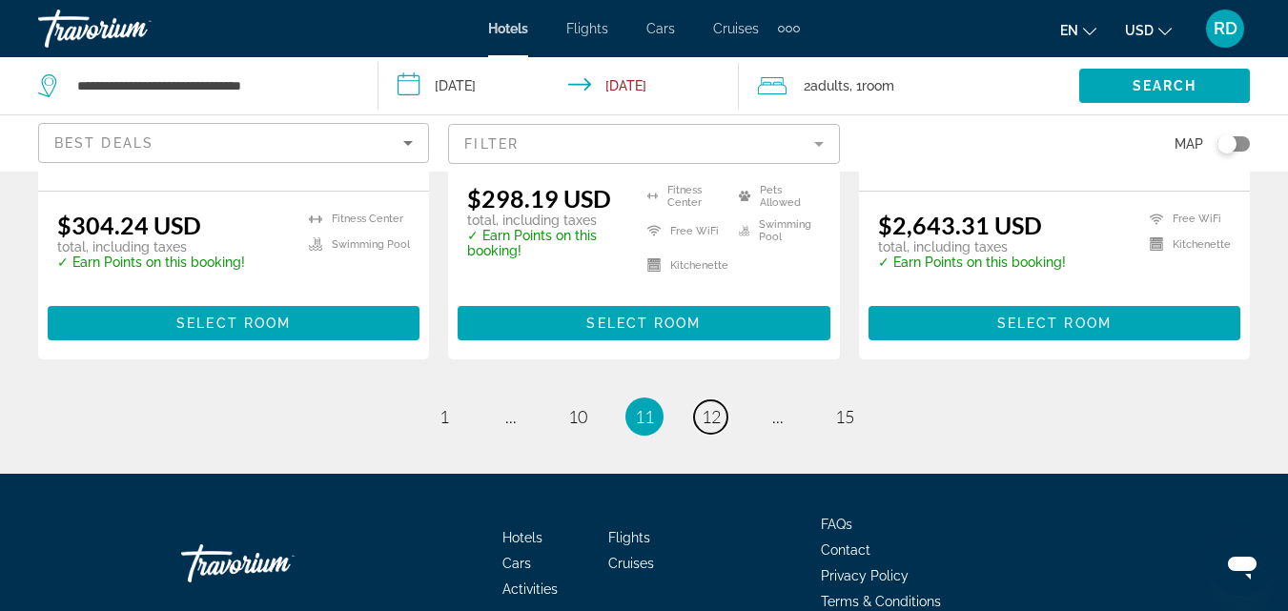
scroll to position [2788, 0]
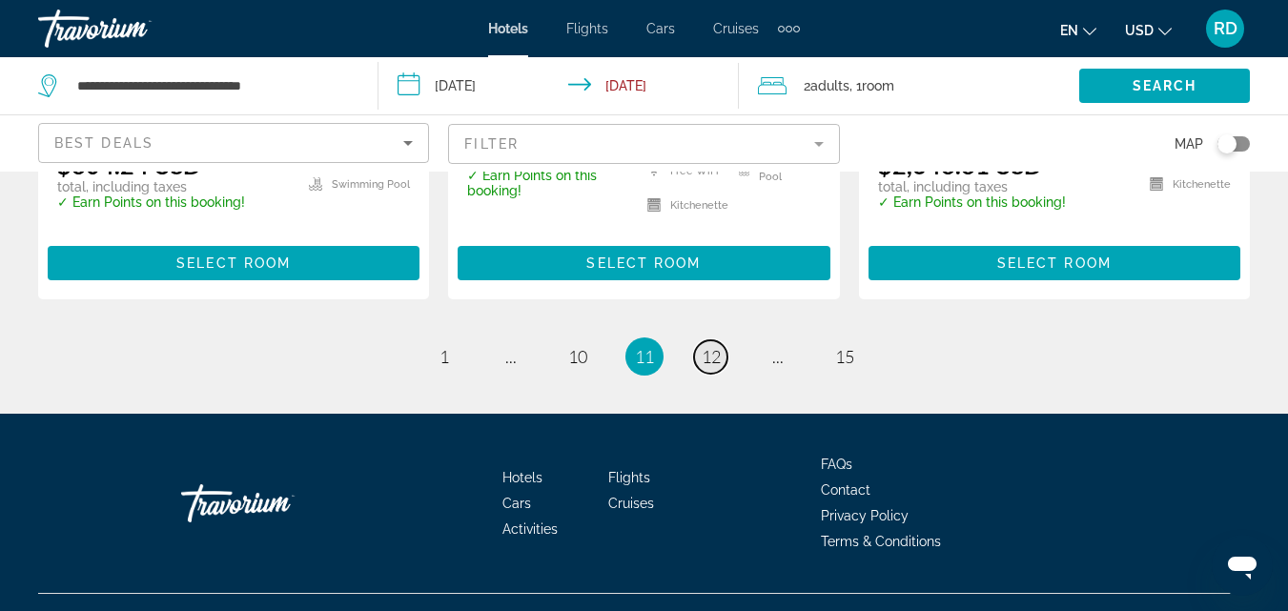
click at [710, 346] on span "12" at bounding box center [711, 356] width 19 height 21
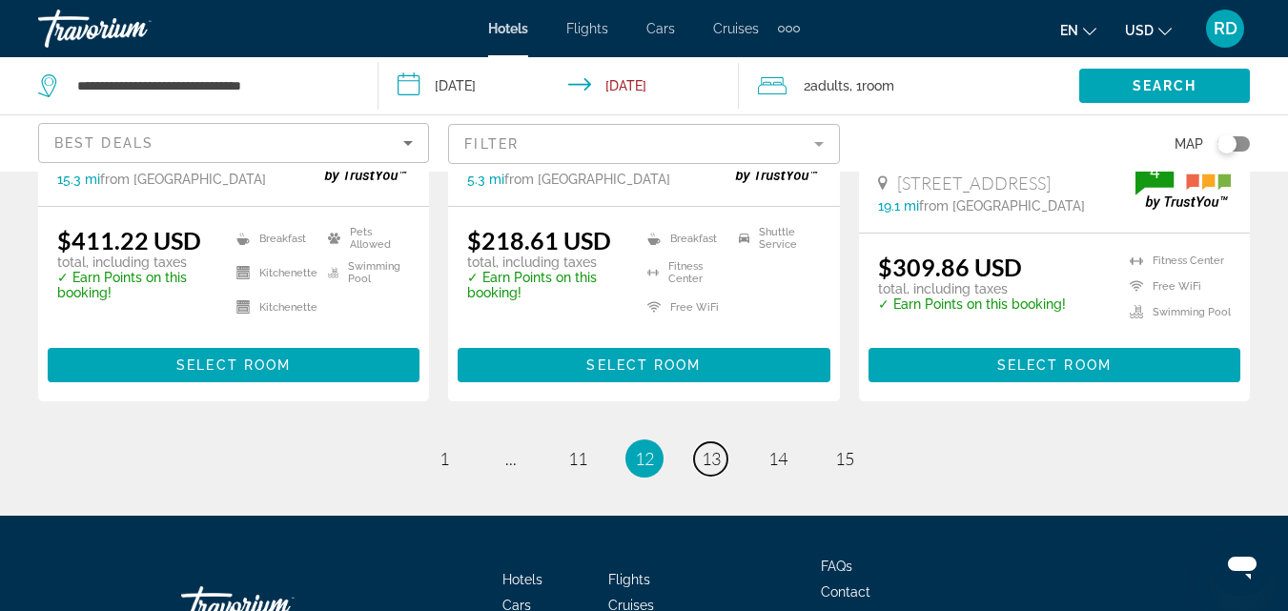
scroll to position [2868, 0]
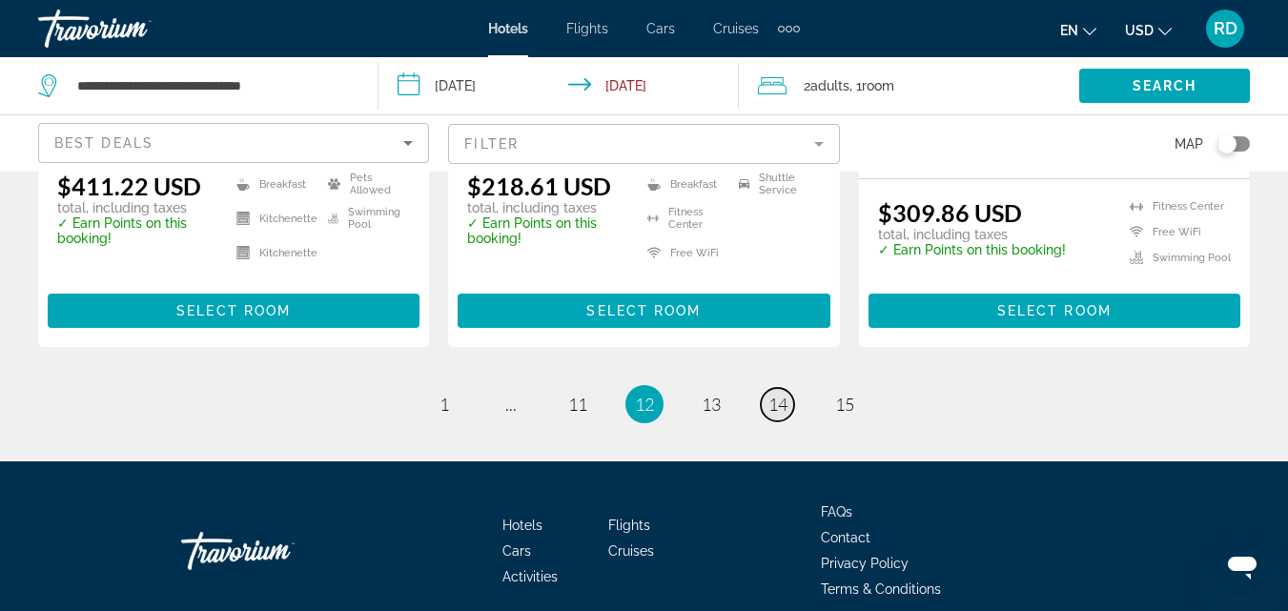
click at [777, 394] on span "14" at bounding box center [777, 404] width 19 height 21
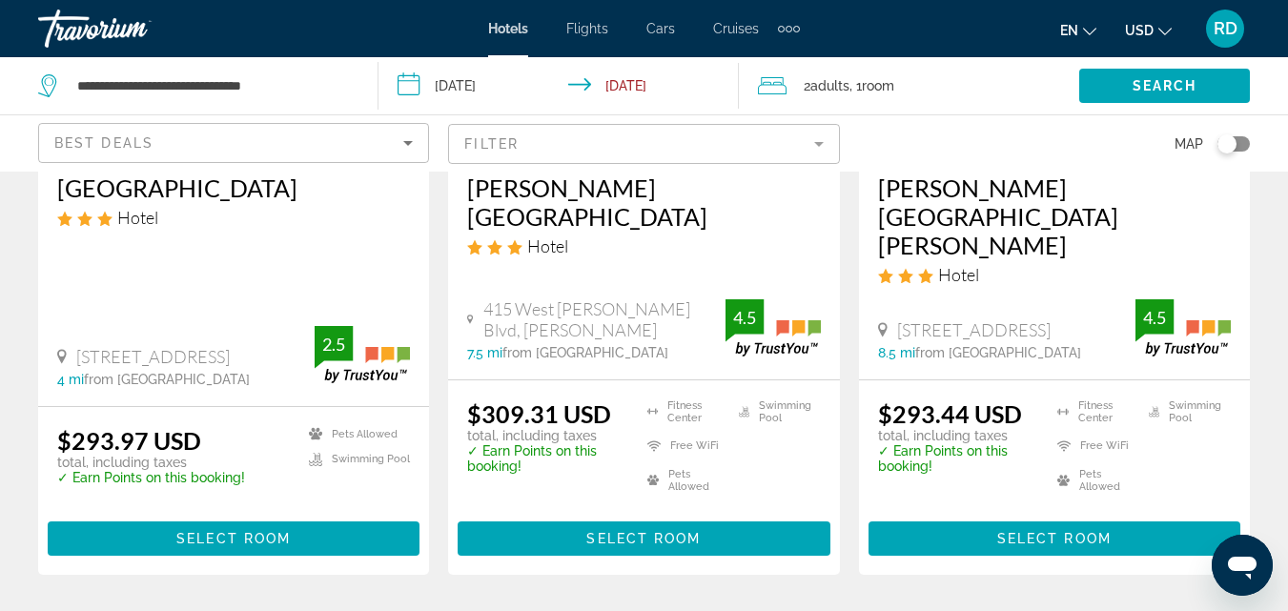
scroll to position [2701, 0]
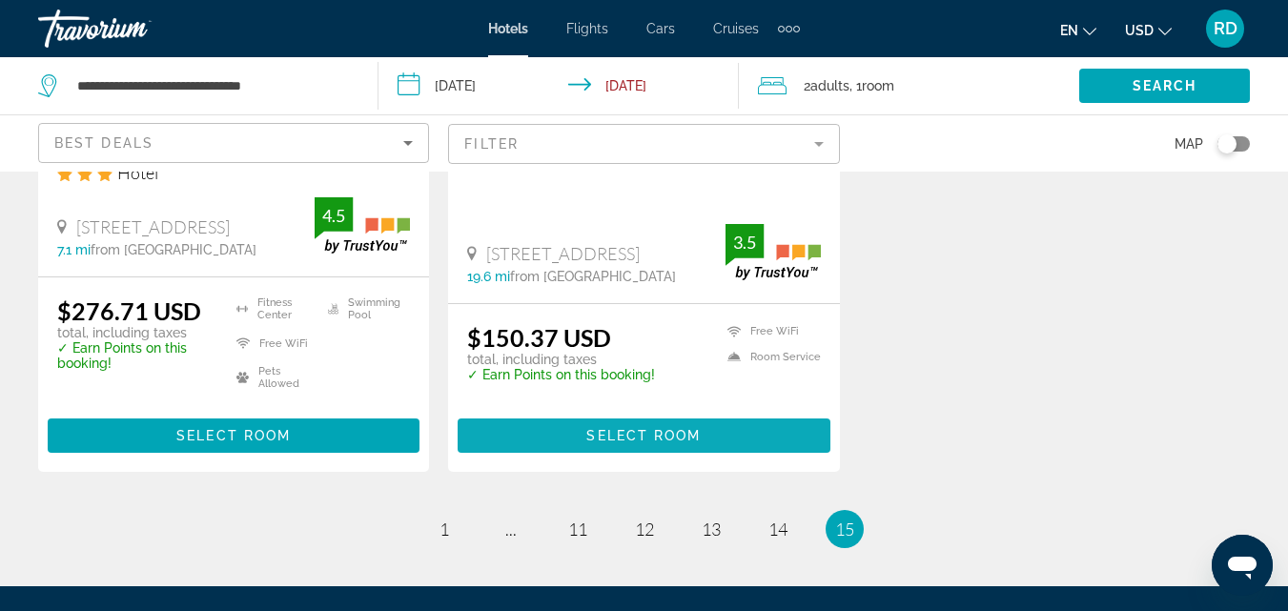
scroll to position [466, 0]
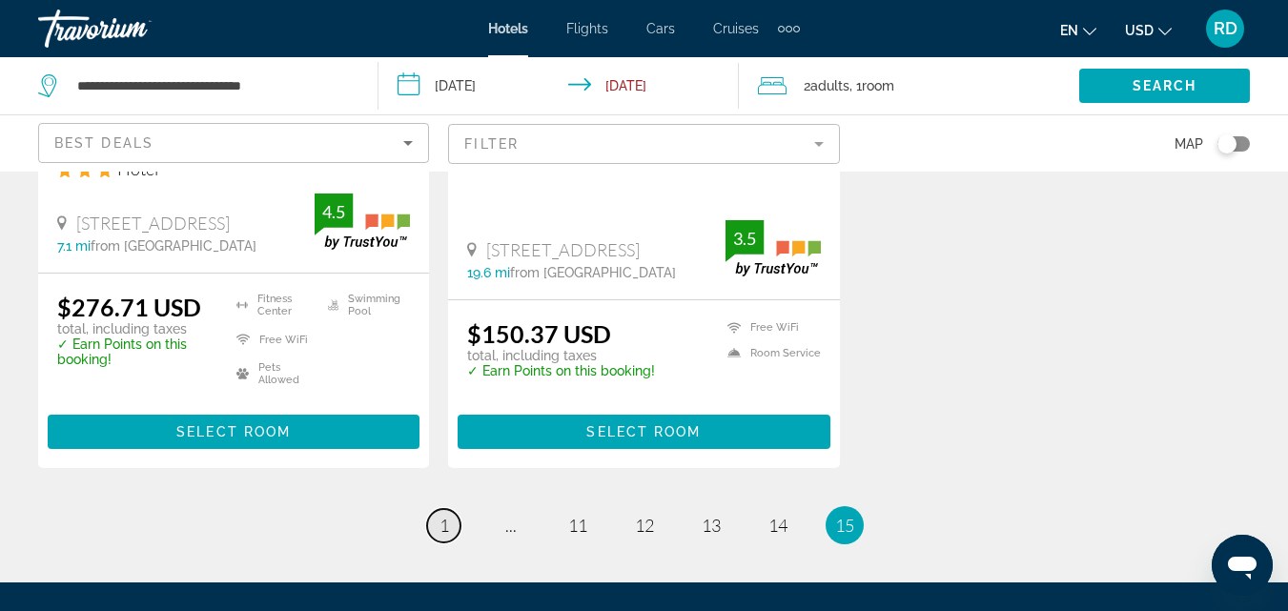
click at [446, 525] on span "1" at bounding box center [445, 525] width 10 height 21
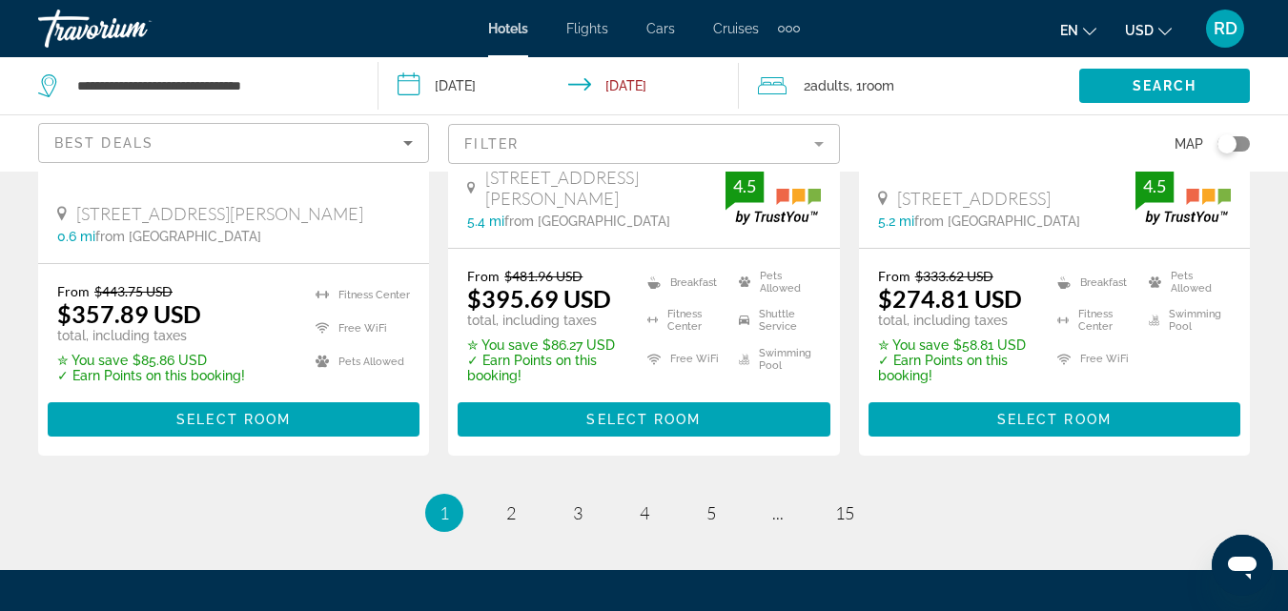
scroll to position [2756, 0]
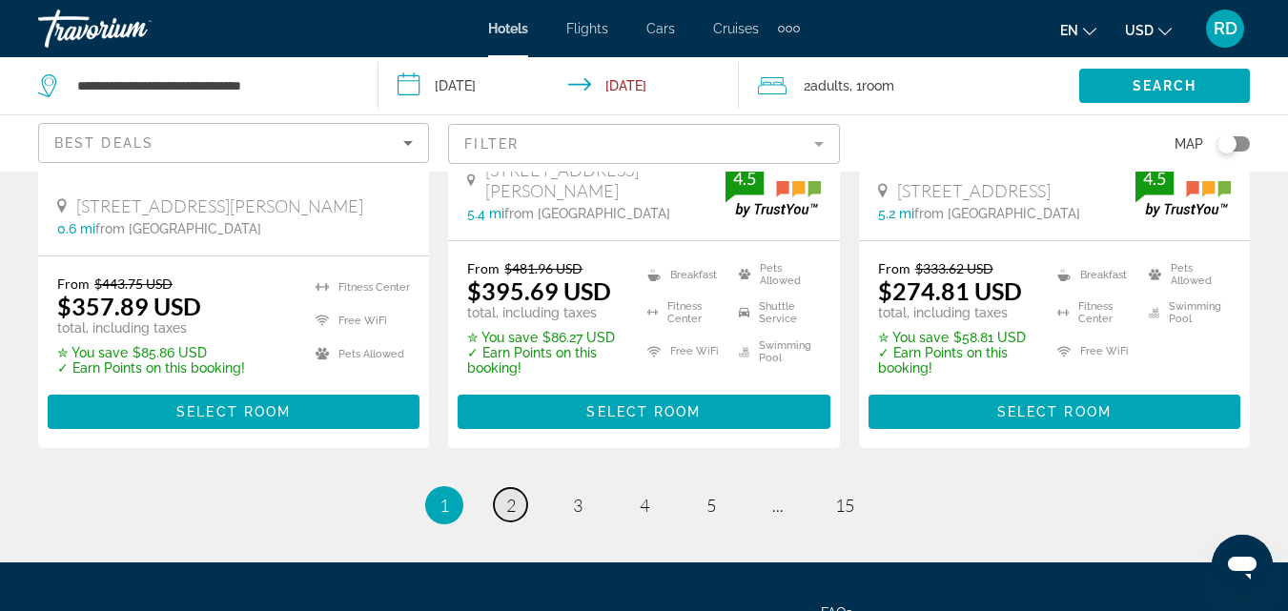
click at [514, 495] on span "2" at bounding box center [511, 505] width 10 height 21
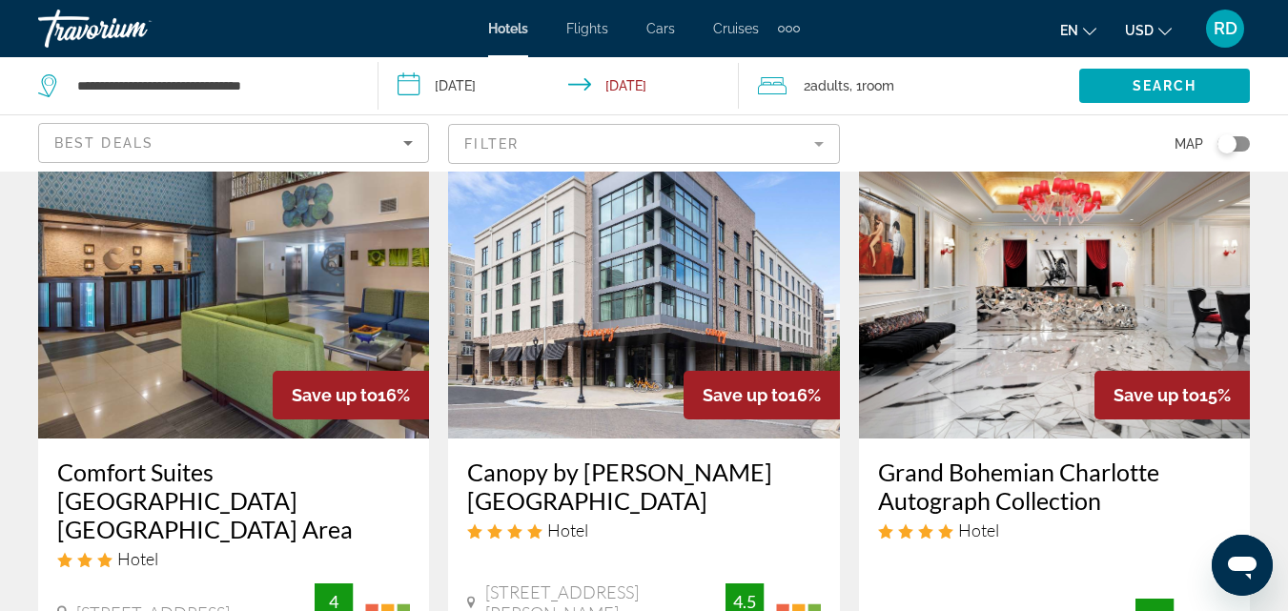
scroll to position [162, 0]
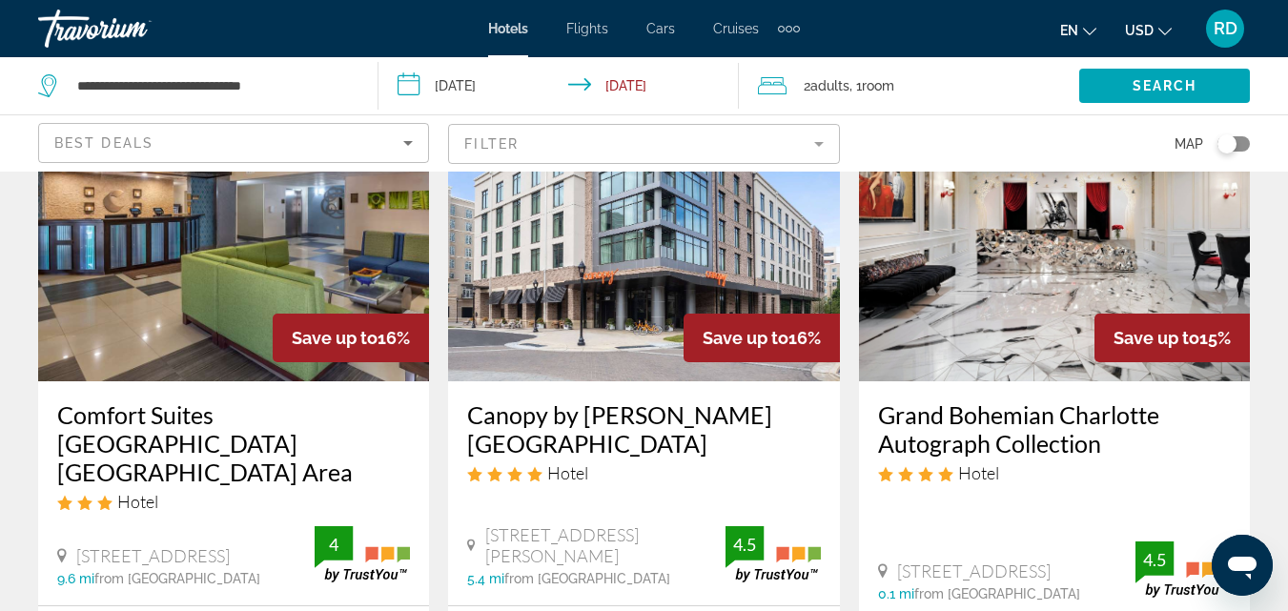
click at [513, 466] on icon "4 star Hotel" at bounding box center [514, 474] width 15 height 16
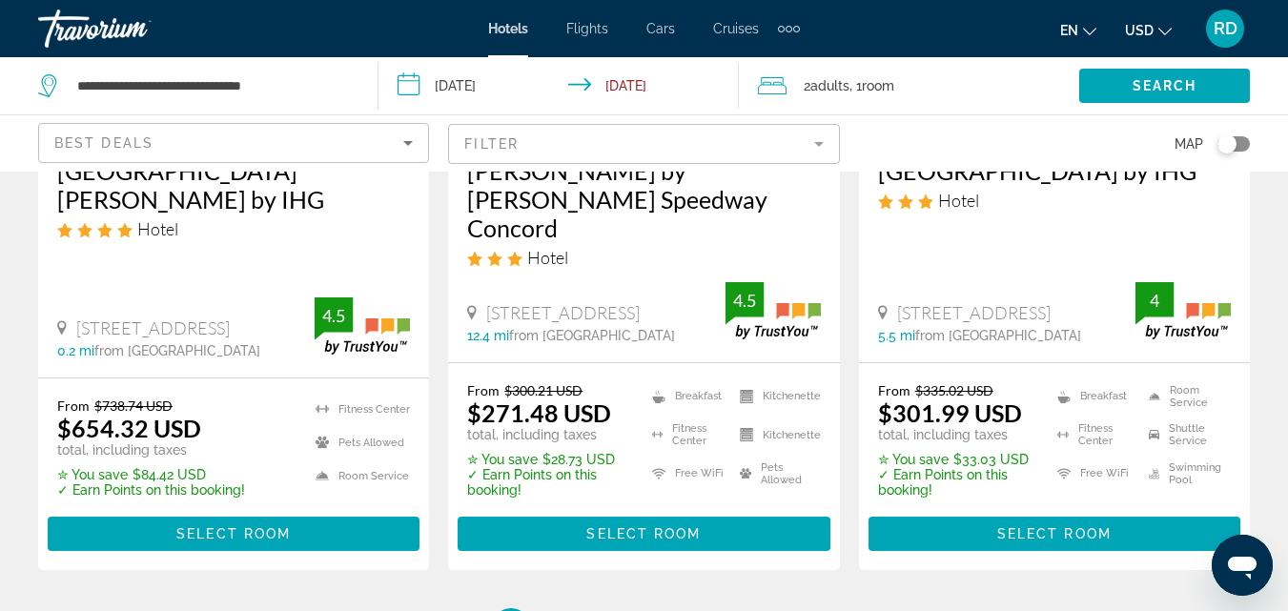
scroll to position [2870, 0]
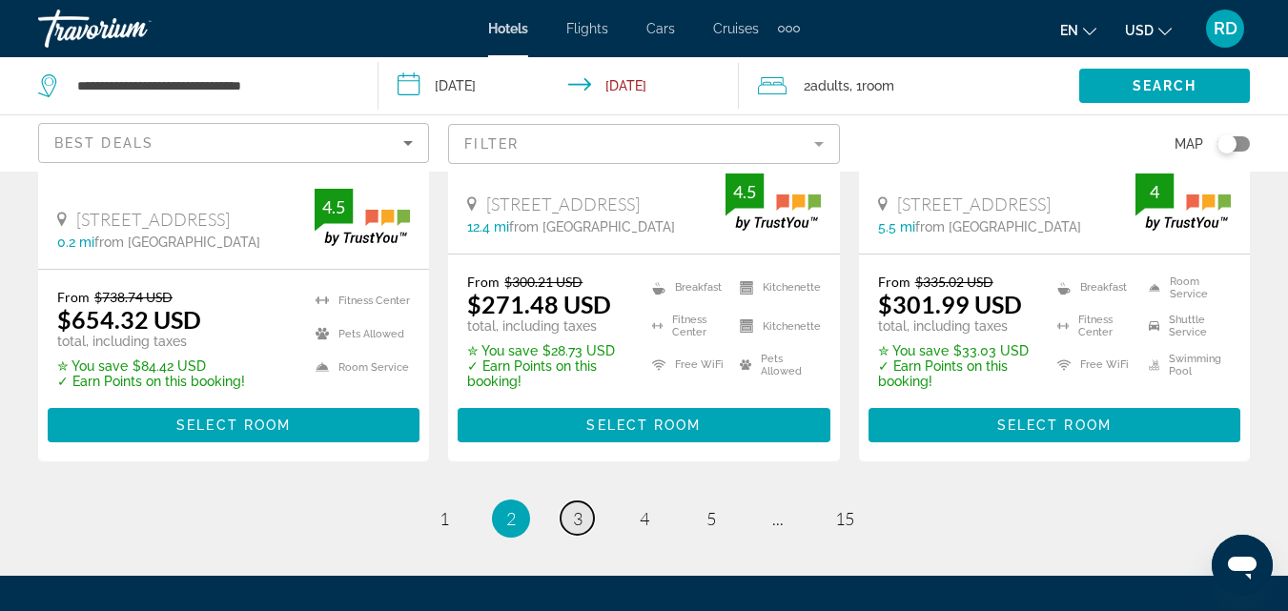
click at [578, 508] on span "3" at bounding box center [578, 518] width 10 height 21
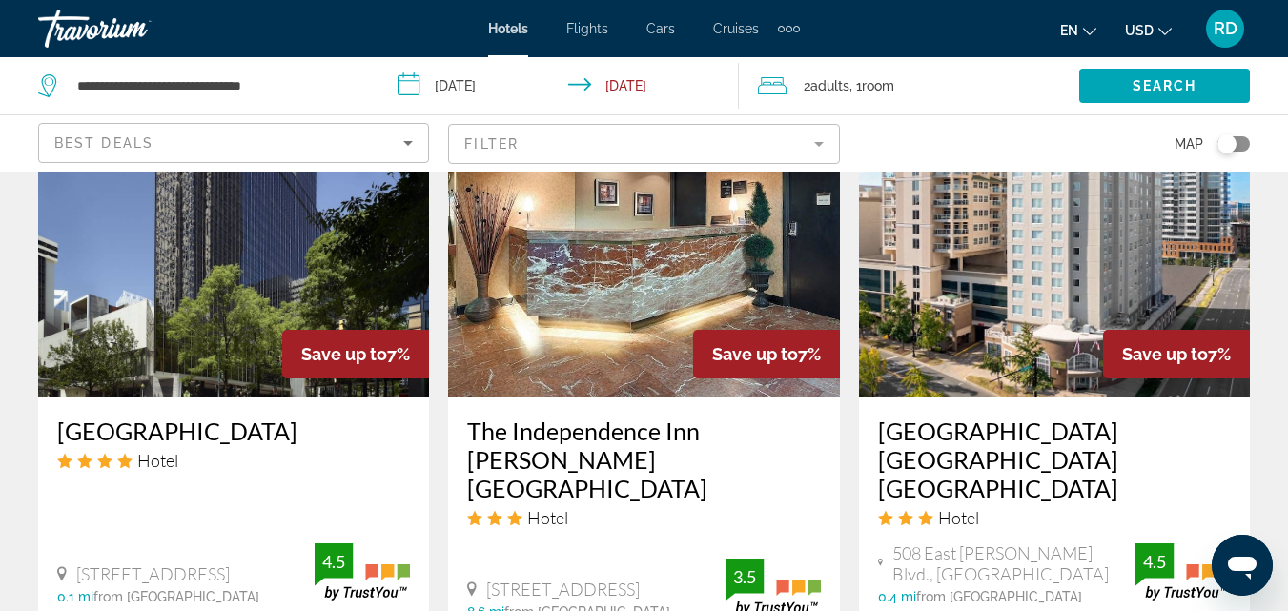
scroll to position [2433, 0]
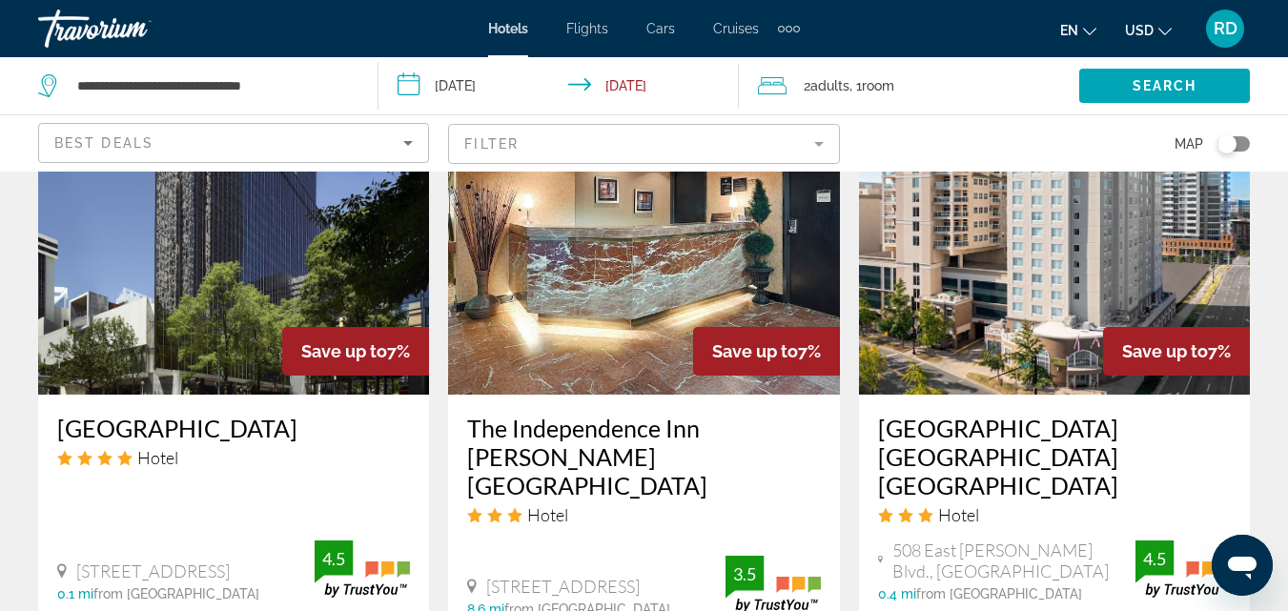
click at [790, 395] on div "The Independence Inn [PERSON_NAME][GEOGRAPHIC_DATA] Hotel [STREET_ADDRESS] 8.6 …" at bounding box center [643, 515] width 391 height 241
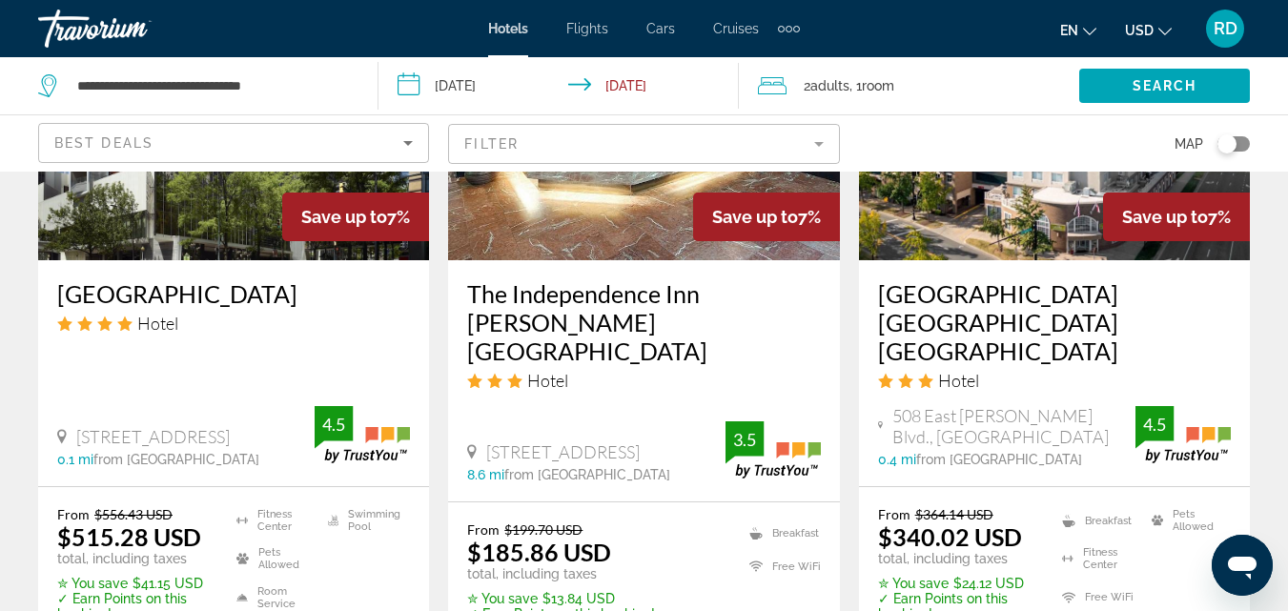
scroll to position [2596, 0]
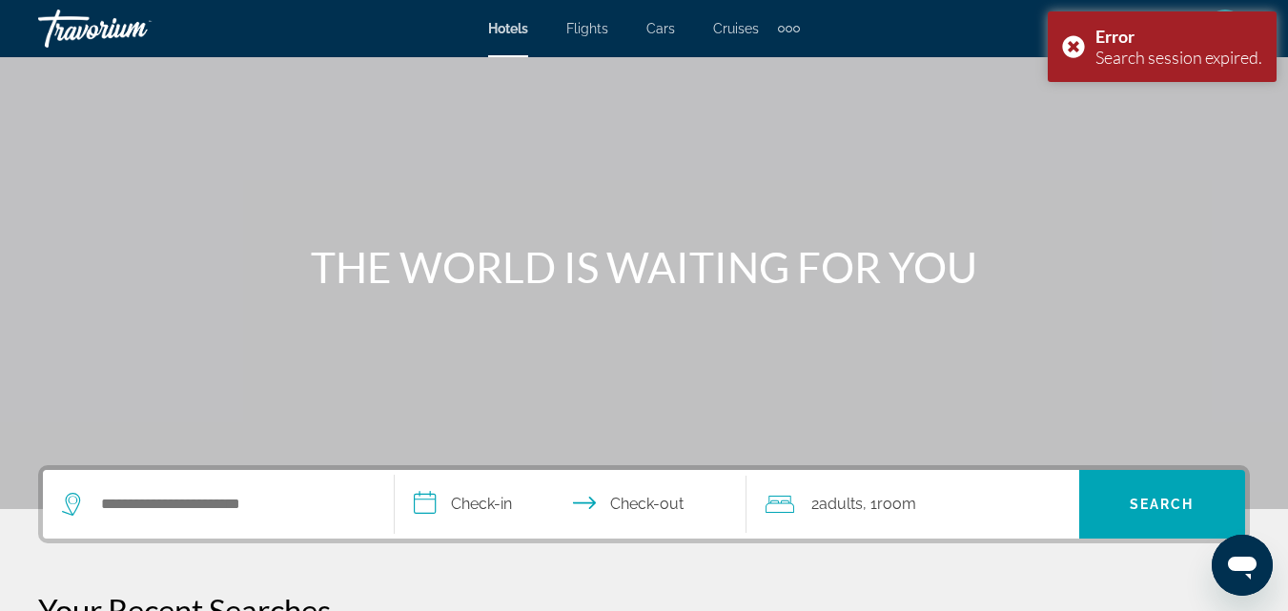
scroll to position [62, 0]
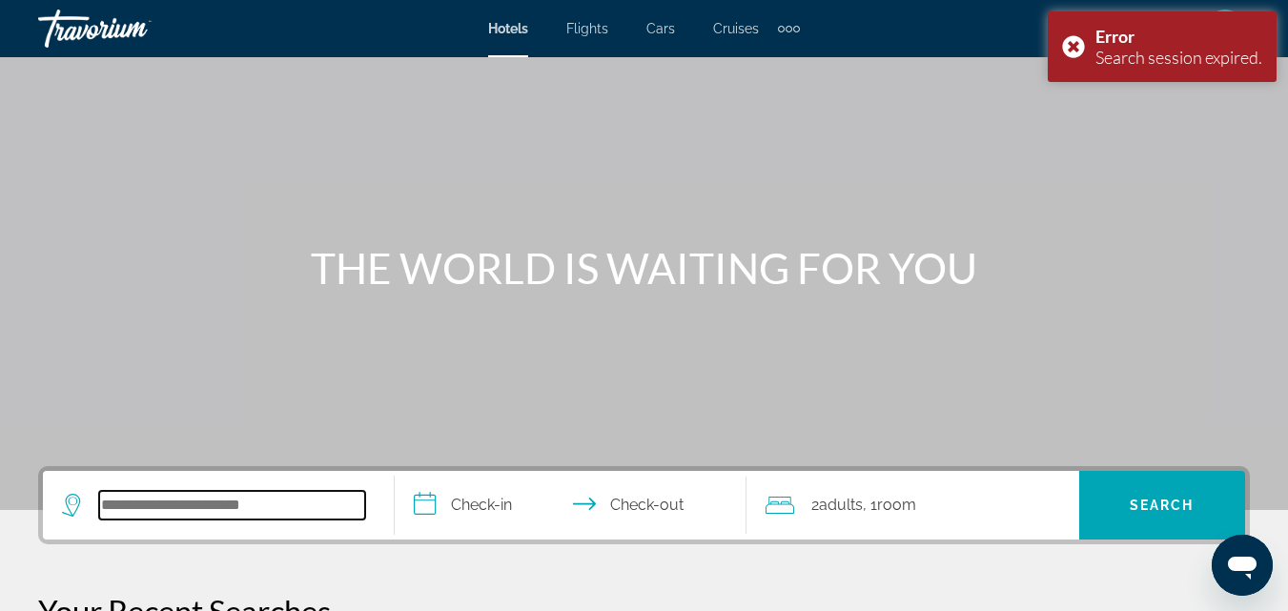
click at [310, 507] on input "Search widget" at bounding box center [232, 505] width 266 height 29
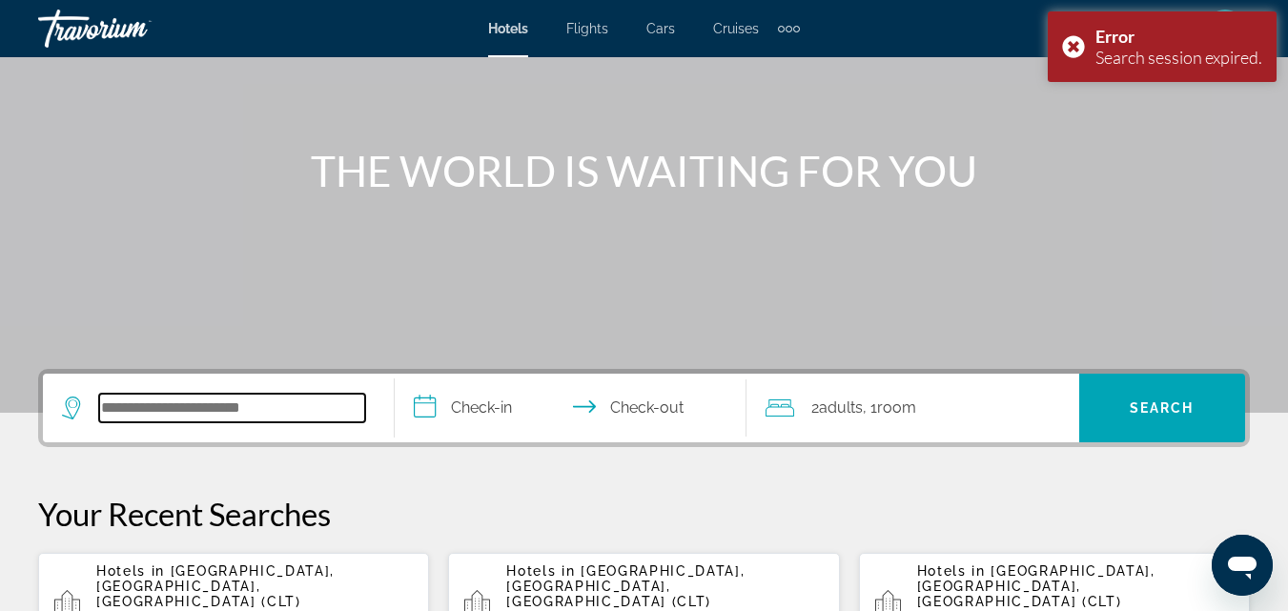
scroll to position [466, 0]
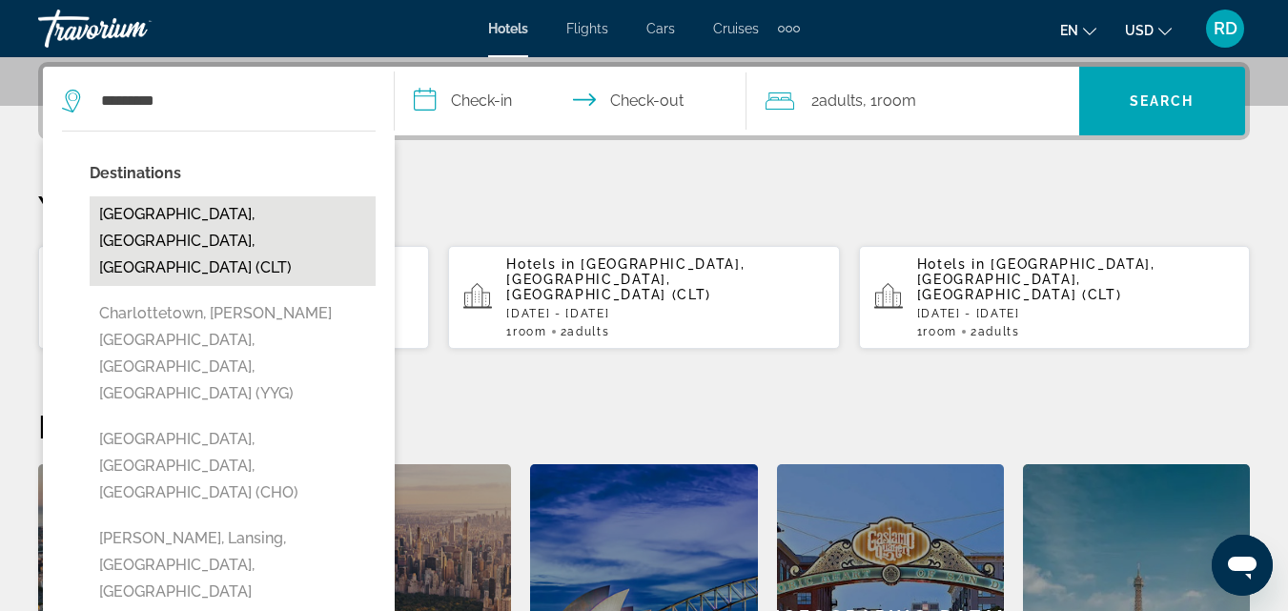
click at [216, 225] on button "[GEOGRAPHIC_DATA], [GEOGRAPHIC_DATA], [GEOGRAPHIC_DATA] (CLT)" at bounding box center [233, 241] width 286 height 90
type input "**********"
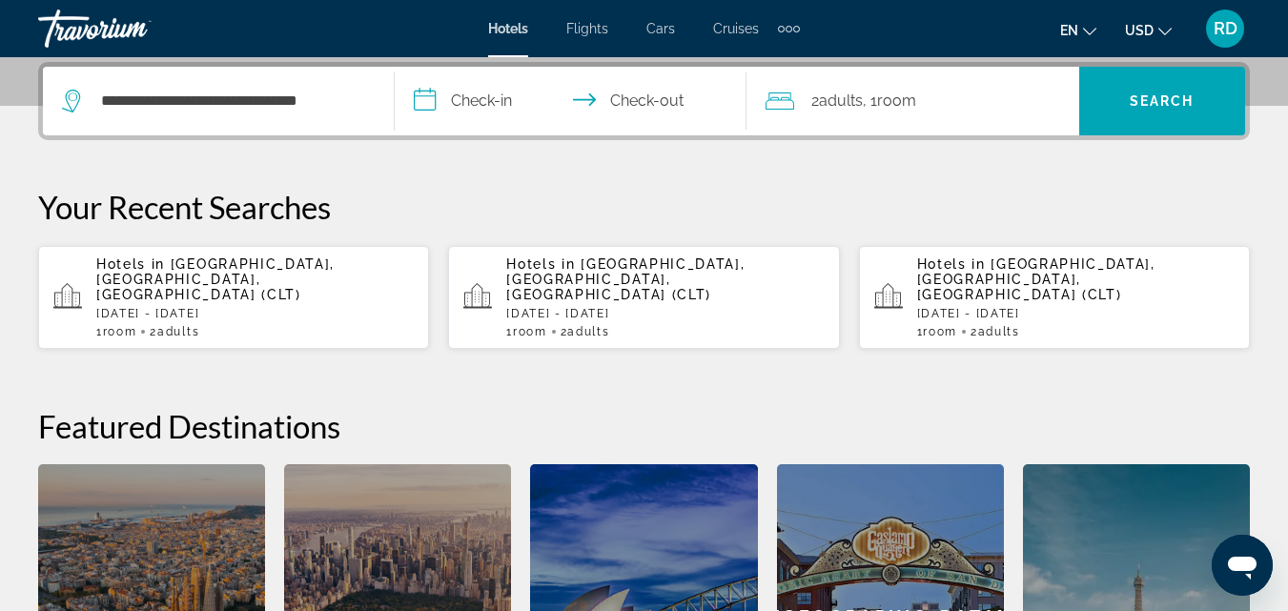
click at [510, 118] on input "**********" at bounding box center [574, 104] width 359 height 74
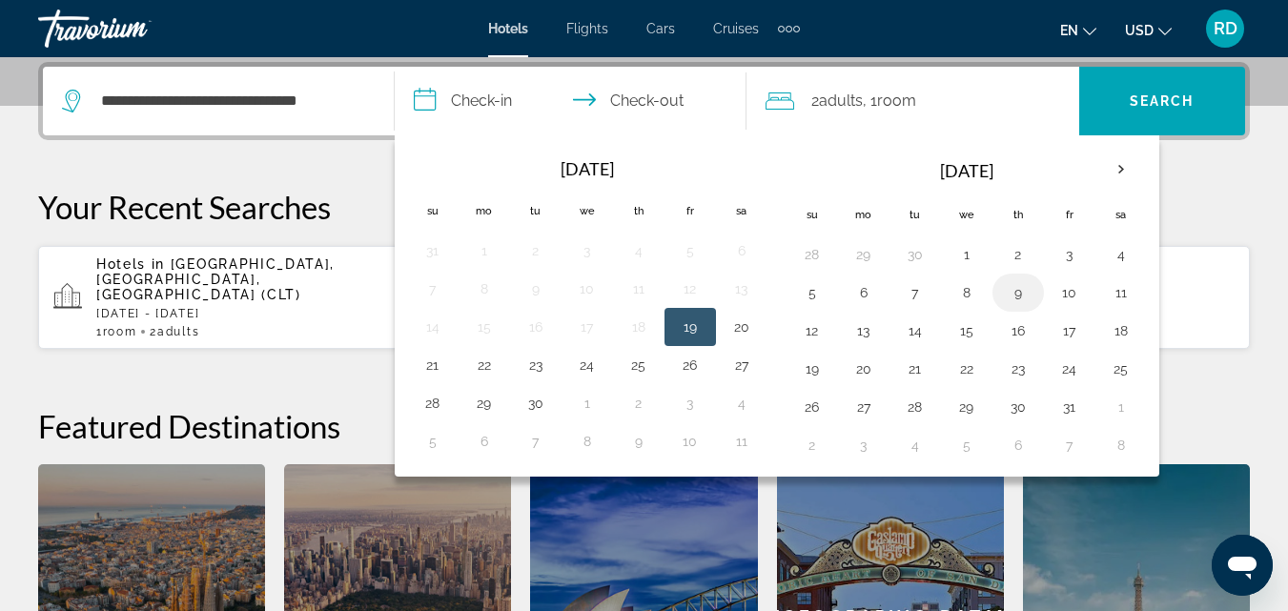
click at [1021, 291] on button "9" at bounding box center [1018, 292] width 31 height 27
click at [1131, 301] on button "11" at bounding box center [1121, 292] width 31 height 27
type input "**********"
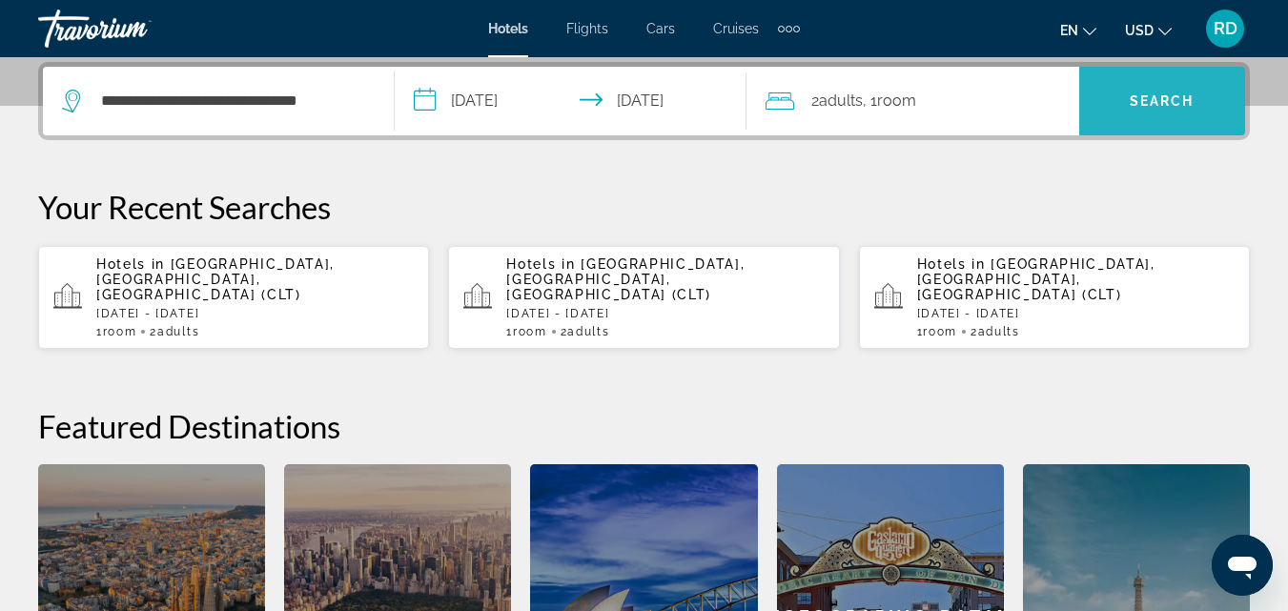
click at [1110, 99] on span "Search widget" at bounding box center [1162, 101] width 166 height 46
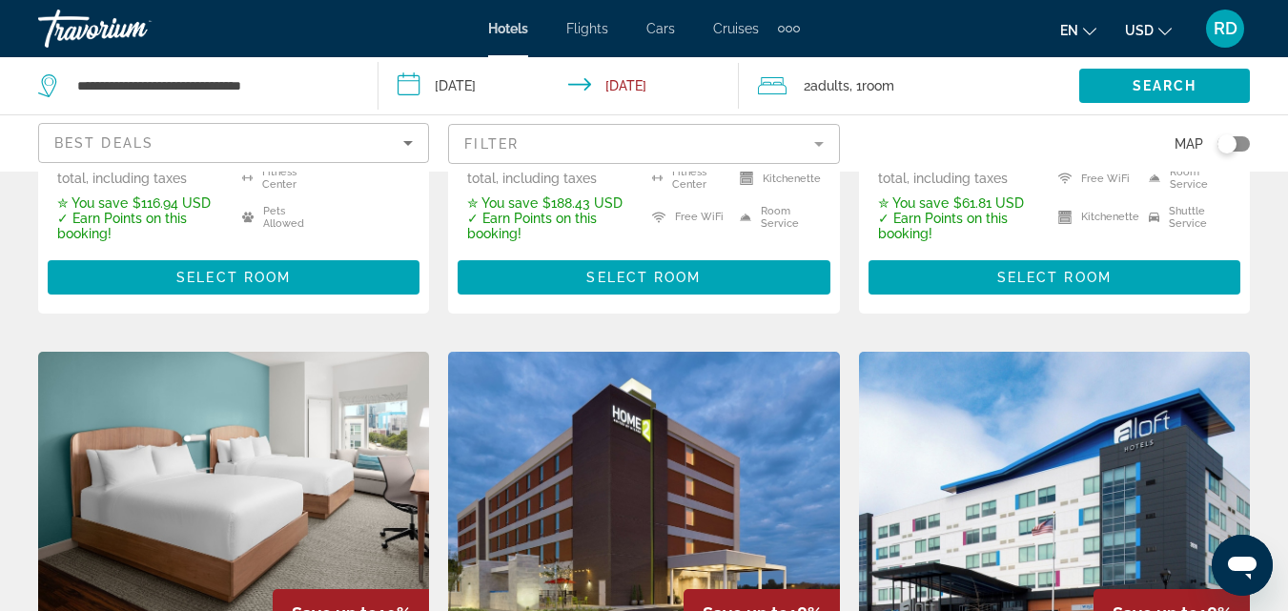
scroll to position [2116, 0]
